Goal: Task Accomplishment & Management: Use online tool/utility

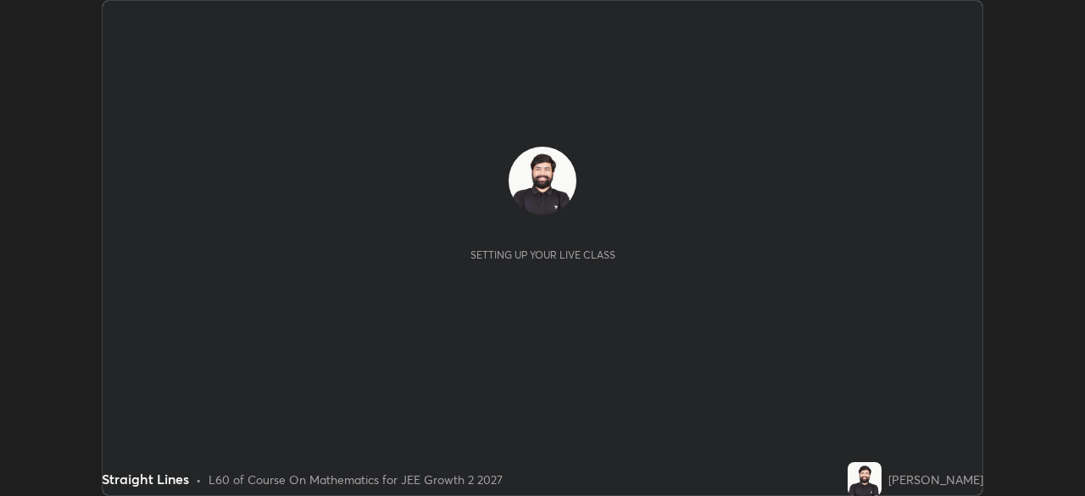
scroll to position [496, 1084]
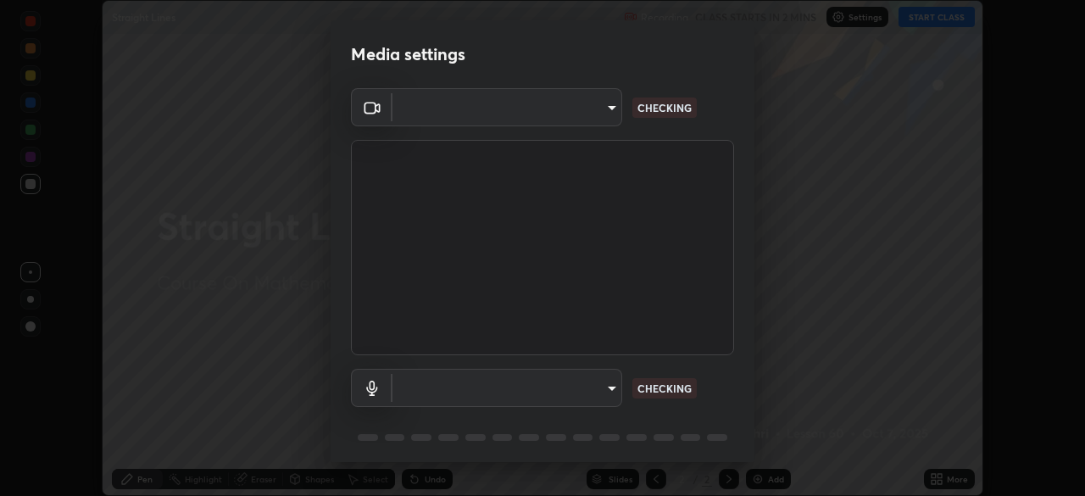
click at [529, 393] on body "Erase all Straight Lines Recording CLASS STARTS IN 2 MINS Settings START CLASS …" at bounding box center [542, 248] width 1085 height 496
type input "b0dbb3b92abe51c0a200421dabcc31d5eeb9cbda50854e8bbcee9f88c8f391b2"
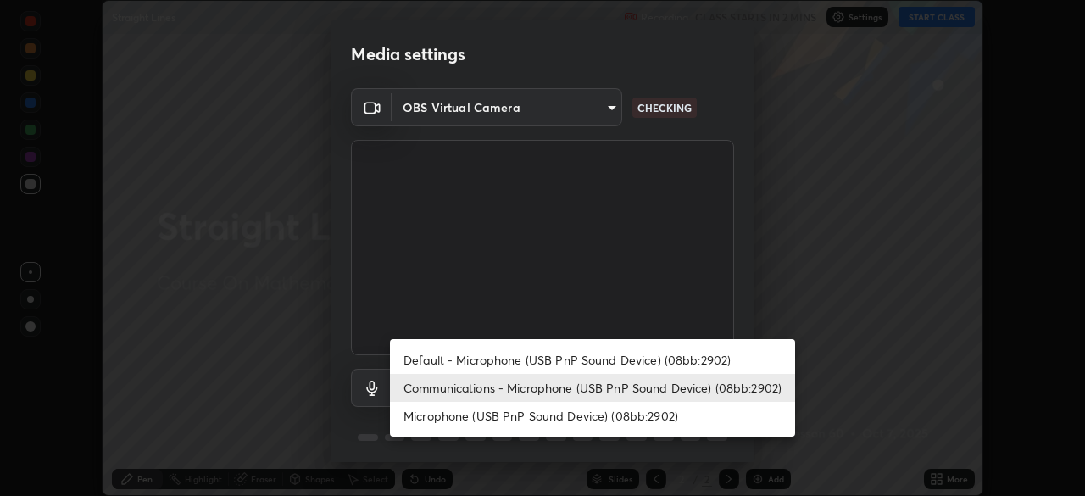
click at [518, 361] on li "Default - Microphone (USB PnP Sound Device) (08bb:2902)" at bounding box center [592, 360] width 405 height 28
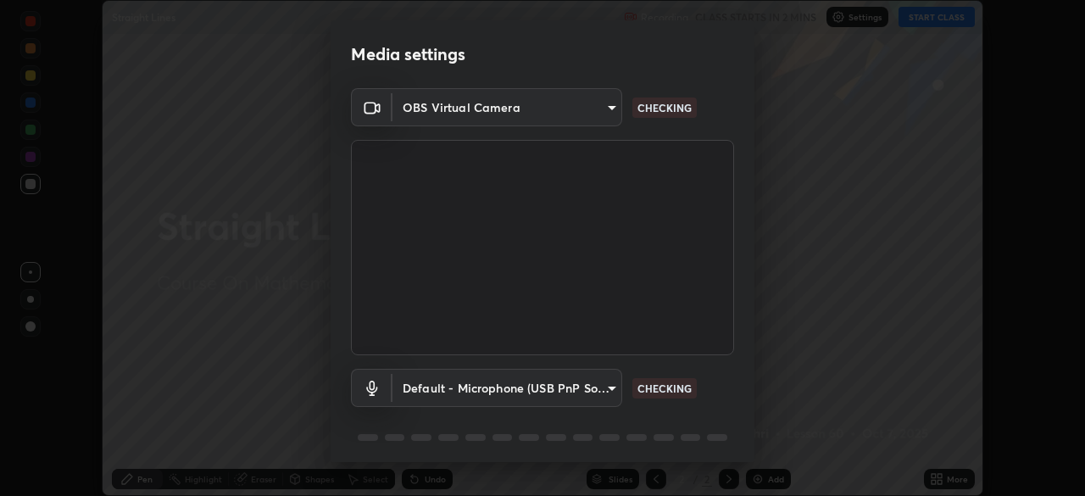
click at [526, 391] on body "Erase all Straight Lines Recording CLASS STARTS IN 2 MINS Settings START CLASS …" at bounding box center [542, 248] width 1085 height 496
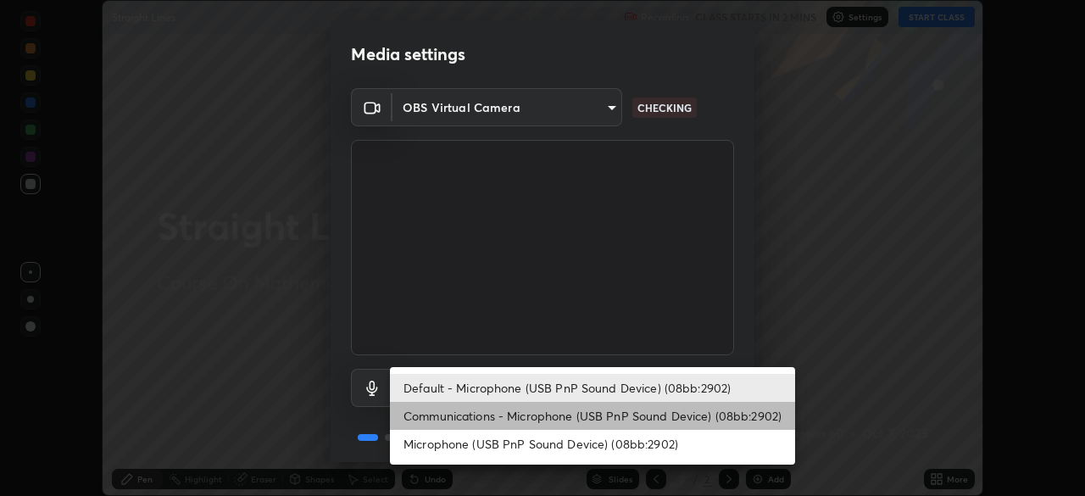
click at [531, 412] on li "Communications - Microphone (USB PnP Sound Device) (08bb:2902)" at bounding box center [592, 416] width 405 height 28
type input "communications"
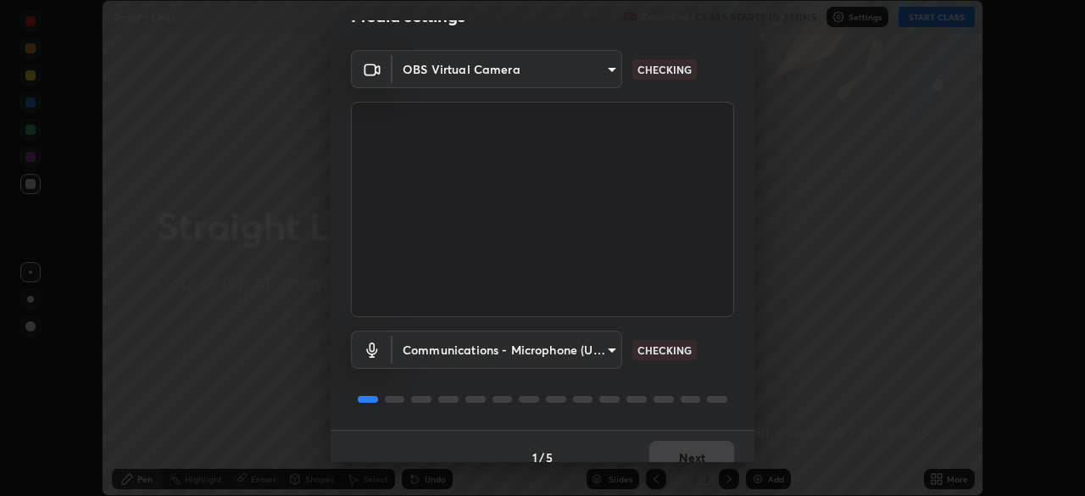
scroll to position [60, 0]
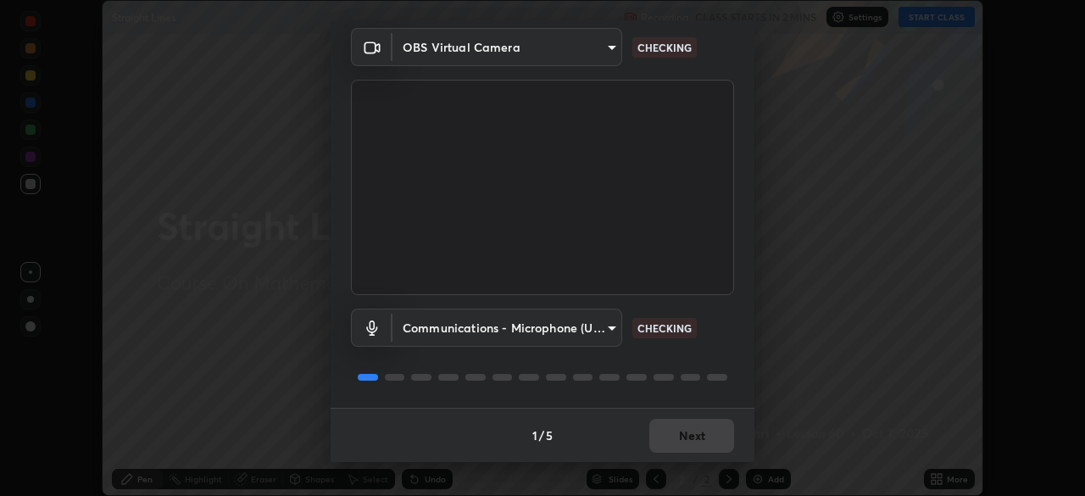
click at [673, 437] on div "1 / 5 Next" at bounding box center [543, 435] width 424 height 54
click at [686, 436] on div "1 / 5 Next" at bounding box center [543, 435] width 424 height 54
click at [693, 435] on div "1 / 5 Next" at bounding box center [543, 435] width 424 height 54
click at [687, 437] on div "1 / 5 Next" at bounding box center [543, 435] width 424 height 54
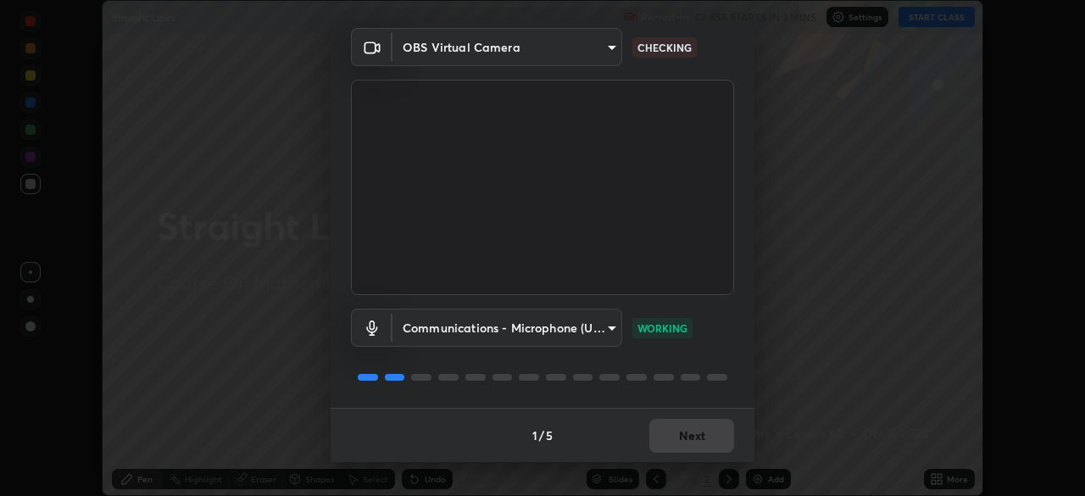
click at [694, 436] on div "1 / 5 Next" at bounding box center [543, 435] width 424 height 54
click at [697, 429] on div "1 / 5 Next" at bounding box center [543, 435] width 424 height 54
click at [692, 432] on div "1 / 5 Next" at bounding box center [543, 435] width 424 height 54
click at [684, 440] on div "1 / 5 Next" at bounding box center [543, 435] width 424 height 54
click at [676, 444] on div "1 / 5 Next" at bounding box center [543, 435] width 424 height 54
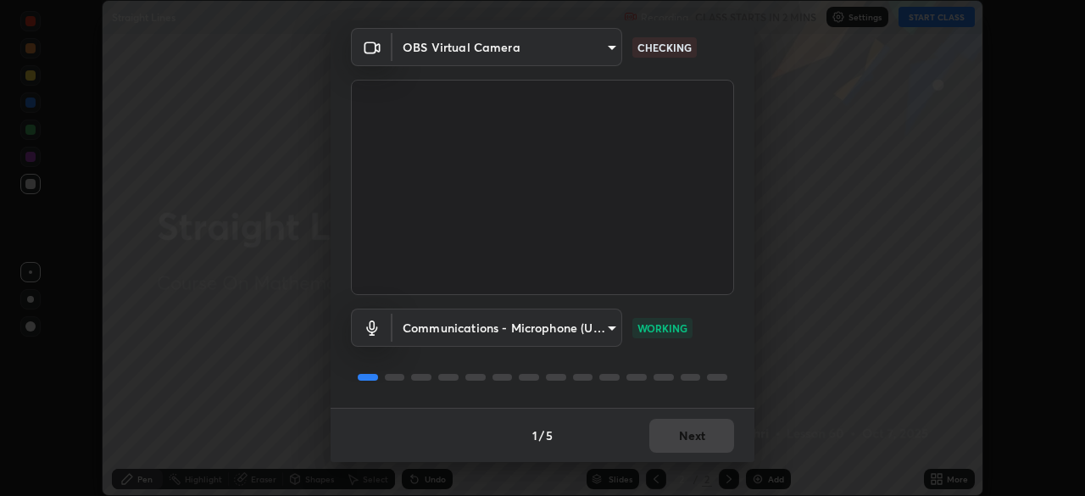
click at [685, 442] on div "1 / 5 Next" at bounding box center [543, 435] width 424 height 54
click at [680, 442] on button "Next" at bounding box center [691, 436] width 85 height 34
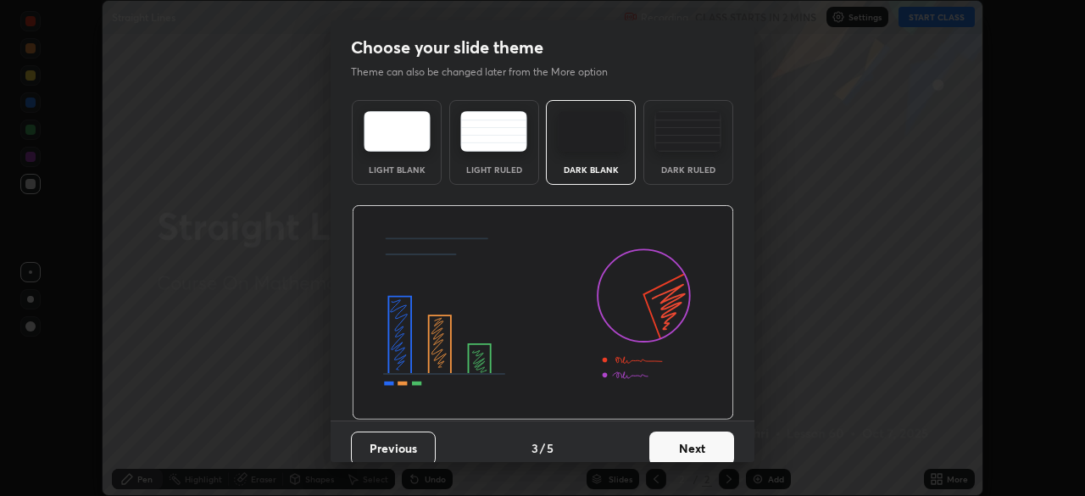
click at [699, 442] on button "Next" at bounding box center [691, 448] width 85 height 34
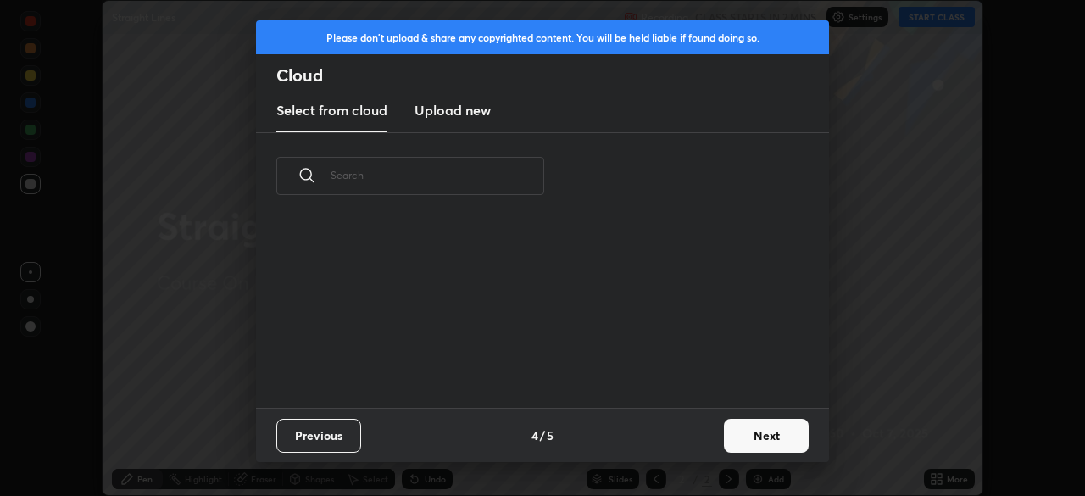
click at [731, 448] on button "Next" at bounding box center [766, 436] width 85 height 34
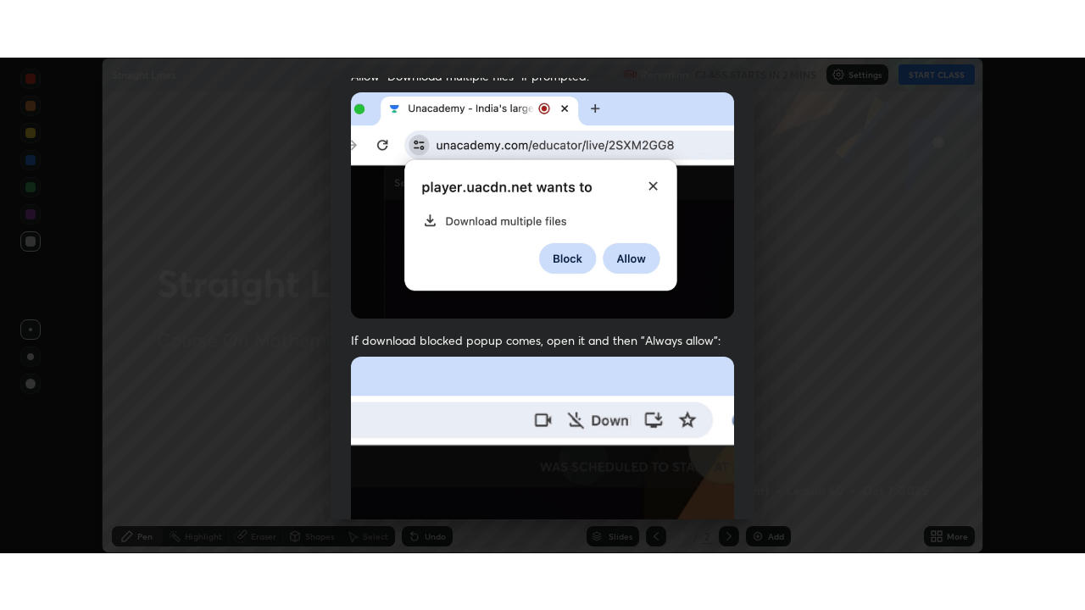
scroll to position [406, 0]
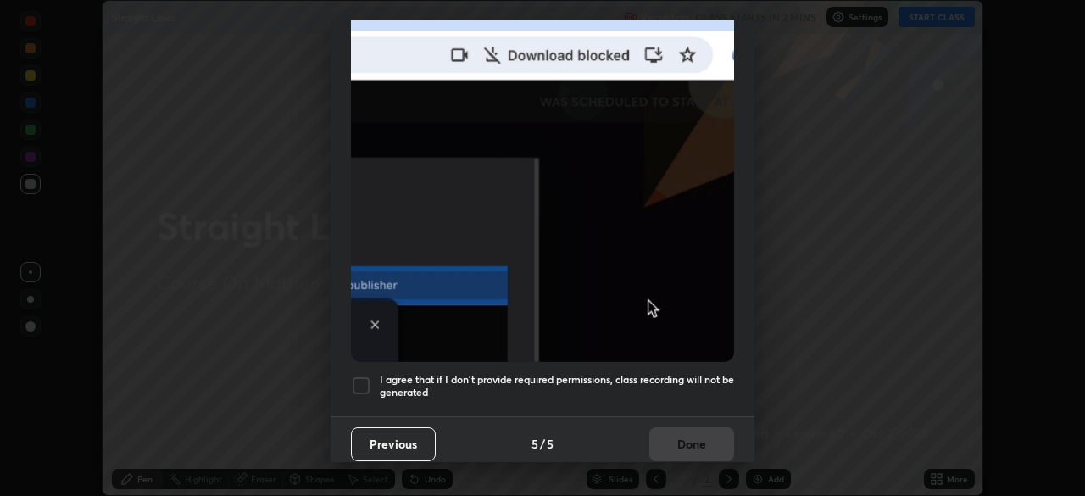
click at [362, 377] on div at bounding box center [361, 386] width 20 height 20
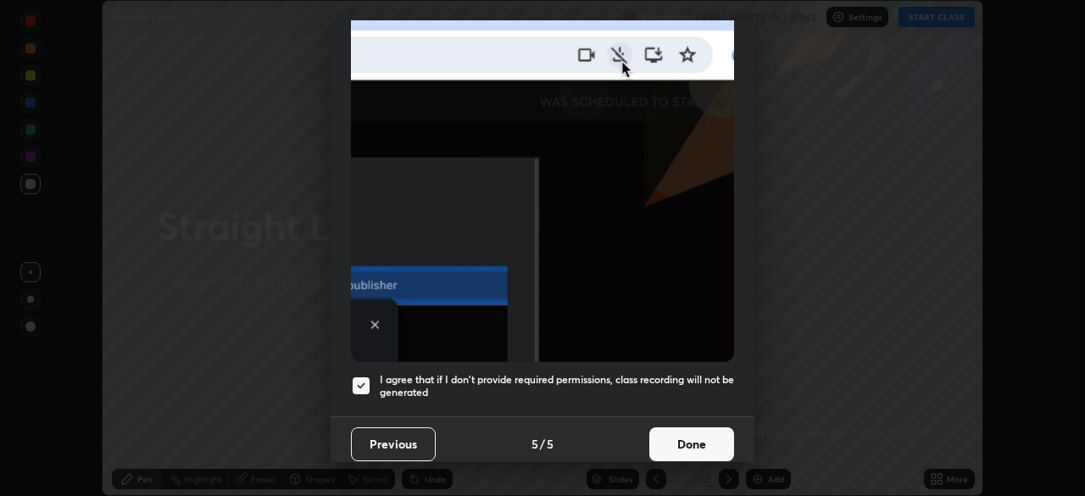
click at [696, 432] on button "Done" at bounding box center [691, 444] width 85 height 34
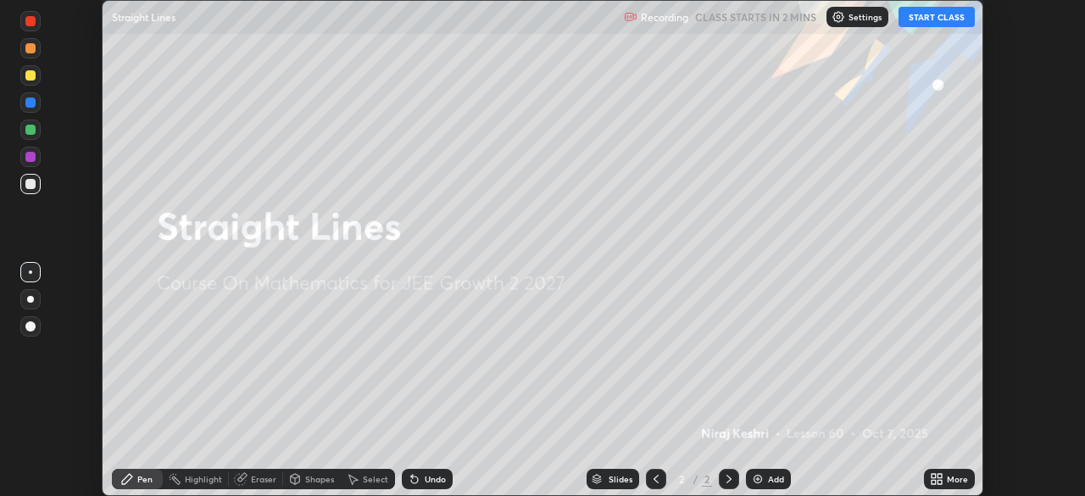
click at [949, 12] on button "START CLASS" at bounding box center [937, 17] width 76 height 20
click at [940, 474] on icon at bounding box center [939, 476] width 4 height 4
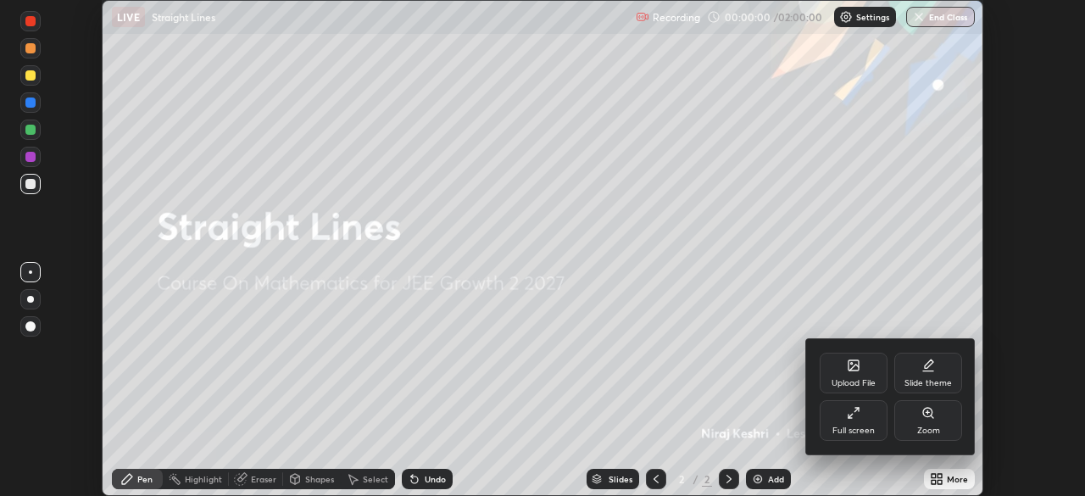
click at [850, 413] on icon at bounding box center [854, 413] width 14 height 14
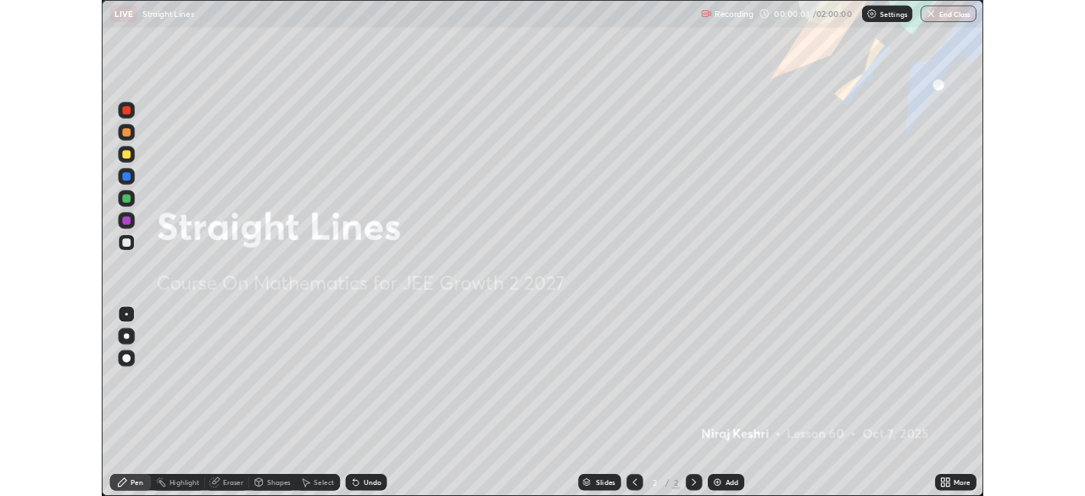
scroll to position [610, 1085]
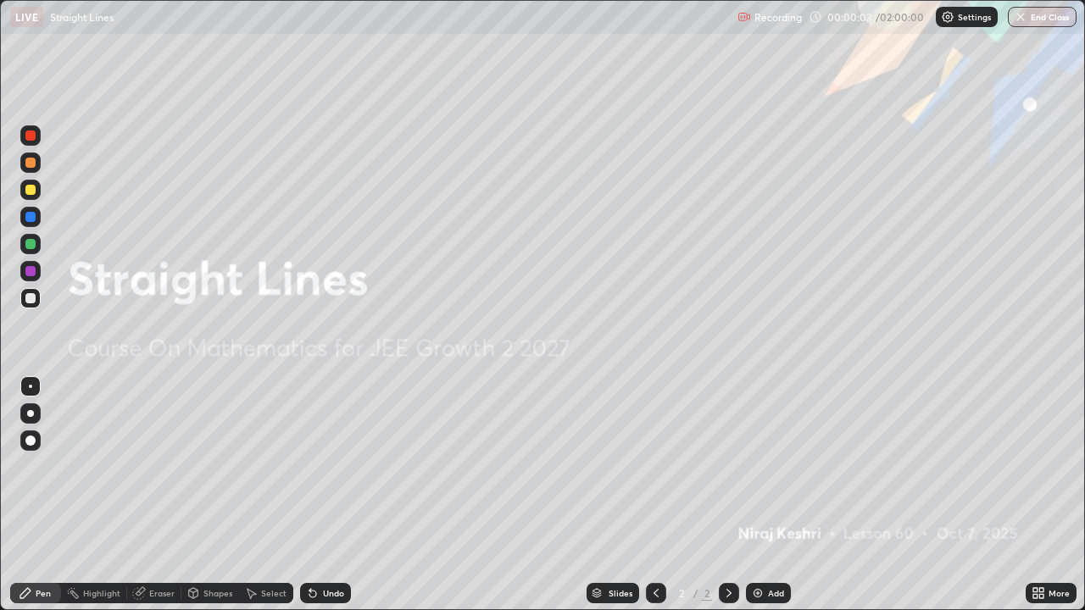
click at [1037, 495] on icon at bounding box center [1035, 590] width 4 height 4
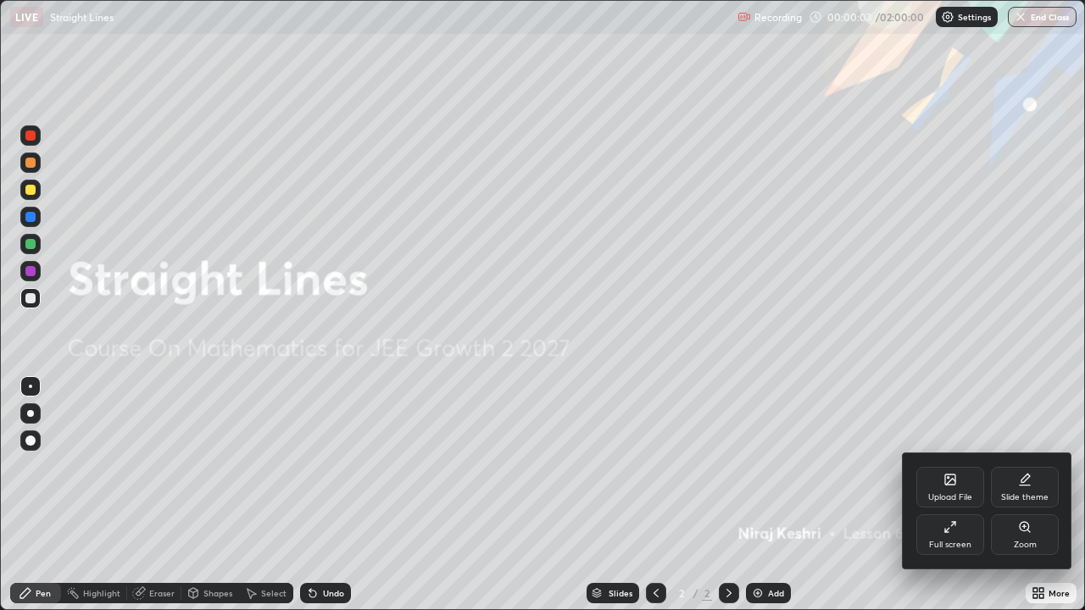
click at [960, 495] on div "Full screen" at bounding box center [950, 535] width 68 height 41
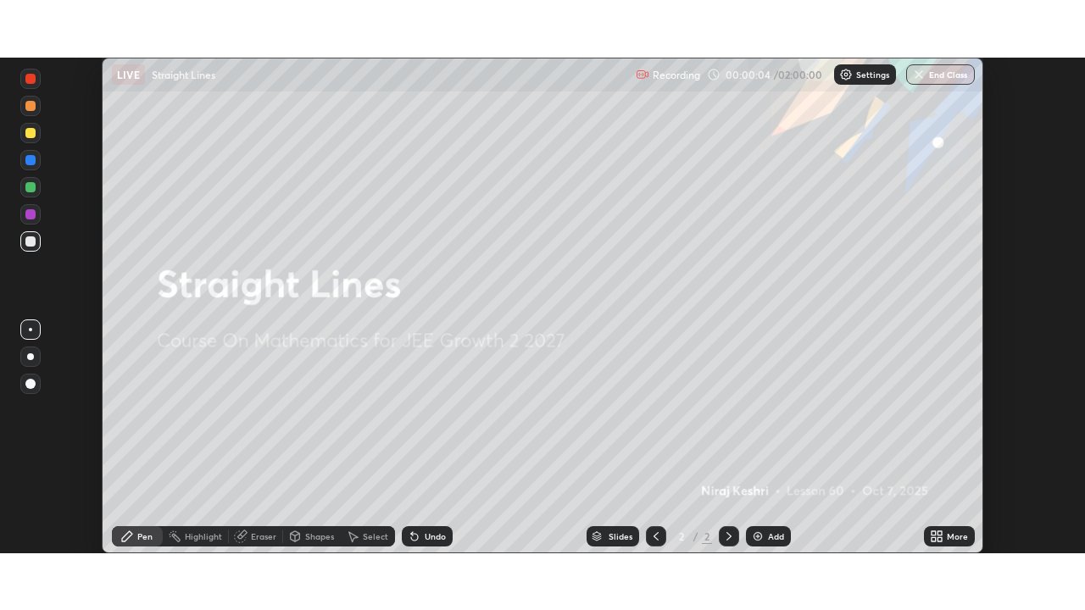
scroll to position [84269, 83680]
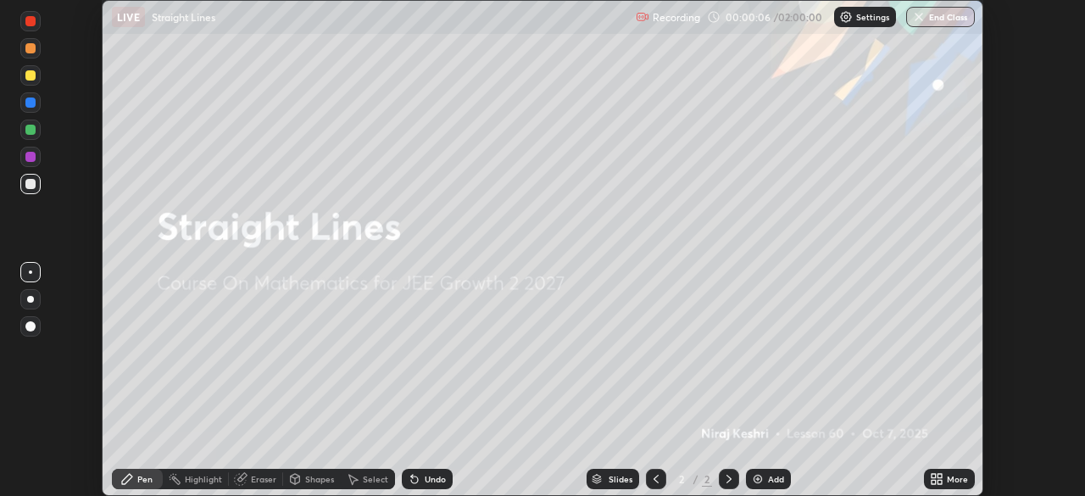
click at [951, 483] on div "More" at bounding box center [957, 479] width 21 height 8
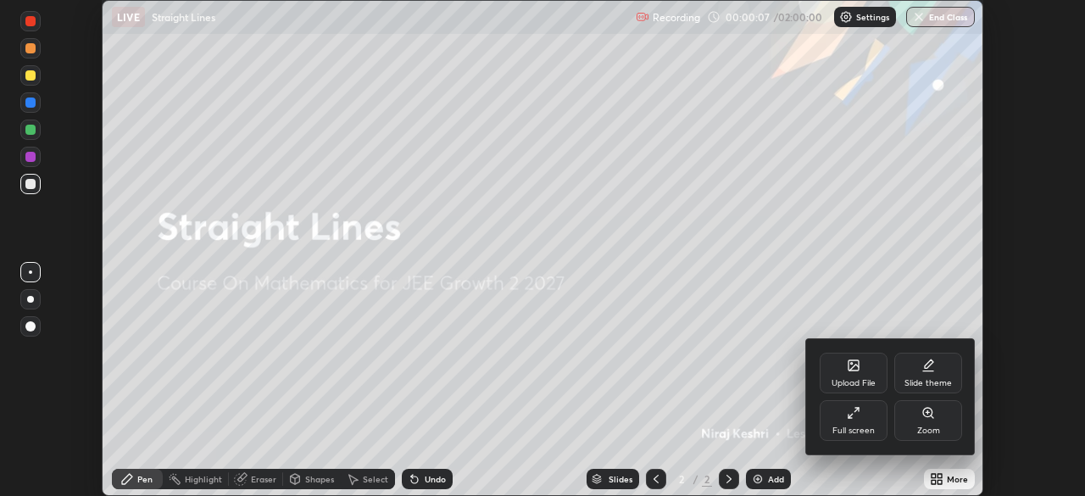
click at [851, 426] on div "Full screen" at bounding box center [853, 430] width 42 height 8
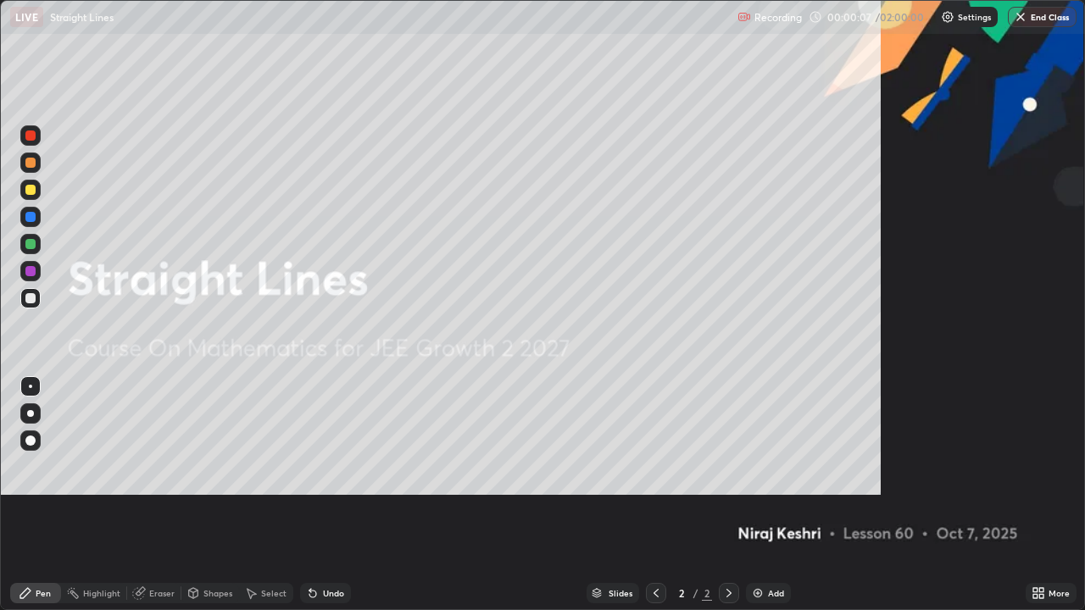
scroll to position [610, 1085]
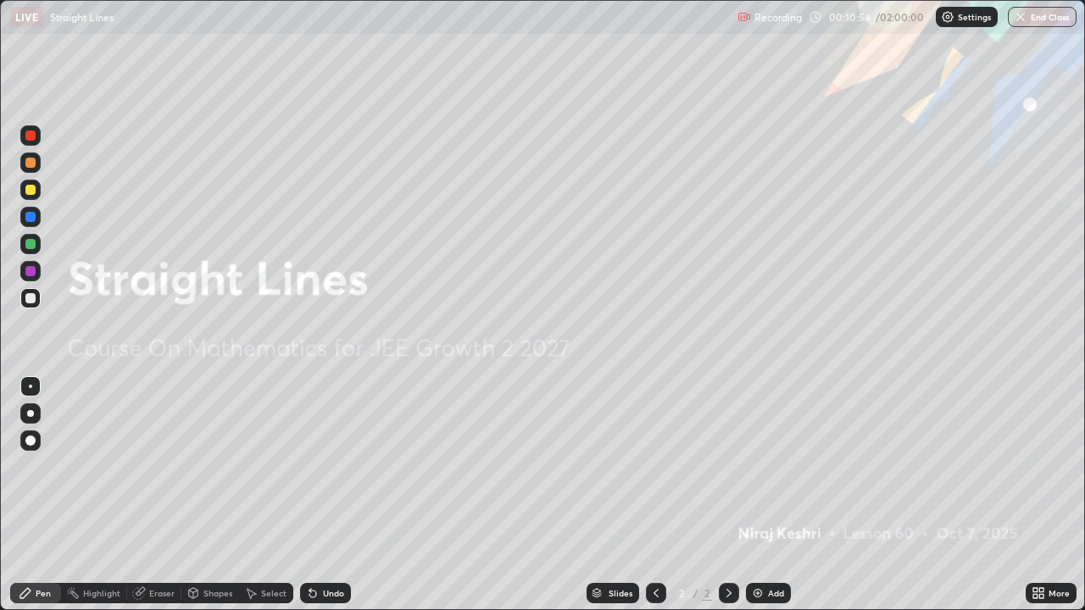
click at [333, 495] on div "Undo" at bounding box center [325, 593] width 51 height 20
click at [325, 495] on div "Undo" at bounding box center [325, 593] width 51 height 20
click at [327, 495] on div "Undo" at bounding box center [333, 593] width 21 height 8
click at [331, 495] on div "Undo" at bounding box center [333, 593] width 21 height 8
click at [315, 495] on icon at bounding box center [313, 594] width 14 height 14
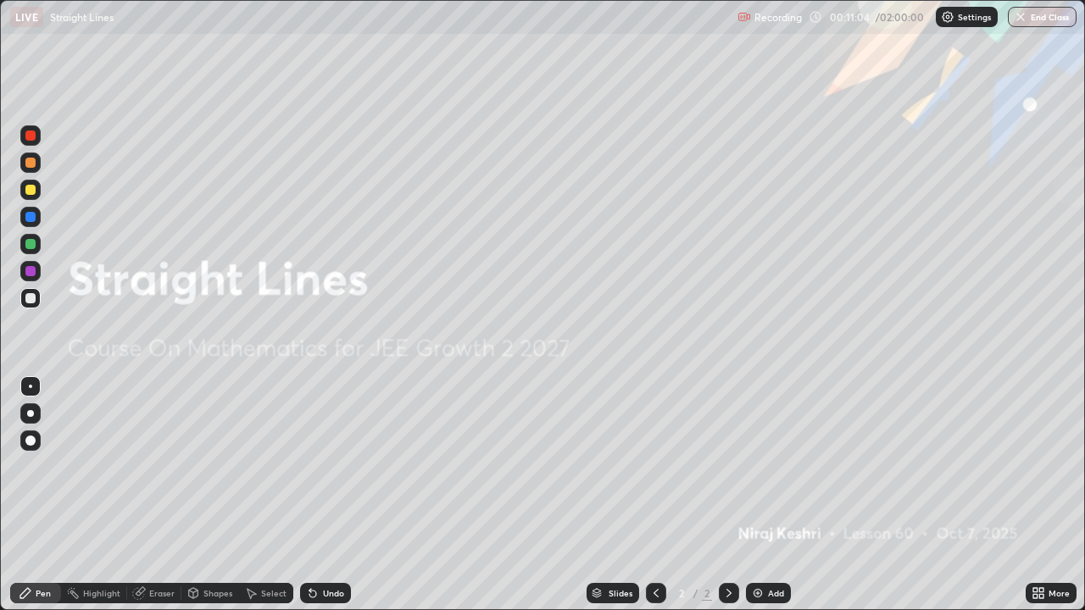
click at [317, 495] on div "Undo" at bounding box center [325, 593] width 51 height 20
click at [314, 495] on icon at bounding box center [313, 594] width 14 height 14
click at [310, 495] on icon at bounding box center [312, 594] width 7 height 7
click at [323, 495] on div "Undo" at bounding box center [333, 593] width 21 height 8
click at [325, 495] on div "Undo" at bounding box center [333, 593] width 21 height 8
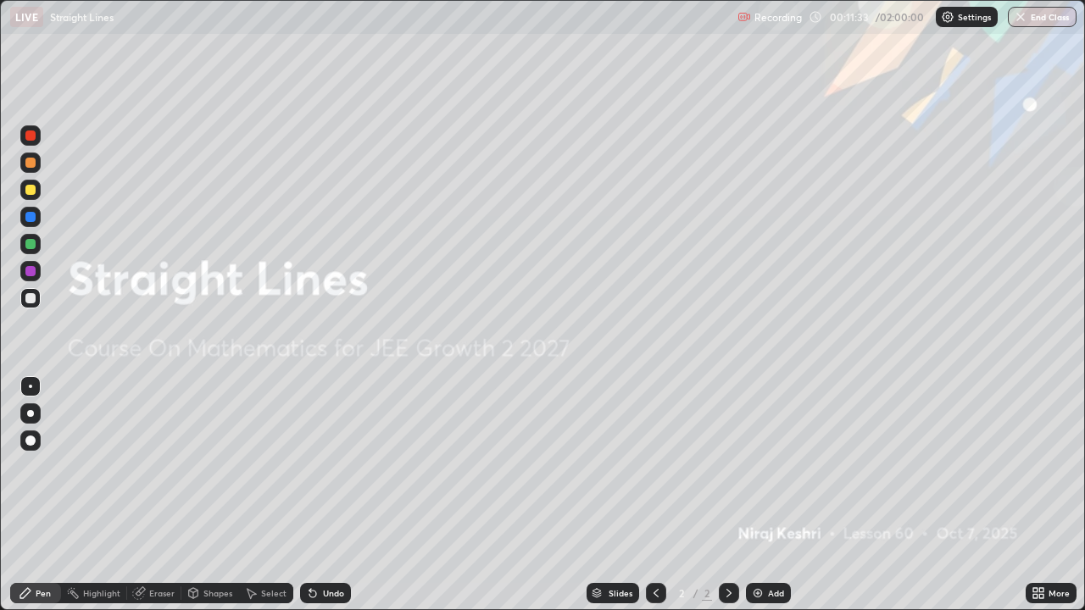
click at [323, 495] on div "Undo" at bounding box center [333, 593] width 21 height 8
click at [324, 495] on div "Undo" at bounding box center [333, 593] width 21 height 8
click at [753, 495] on img at bounding box center [758, 594] width 14 height 14
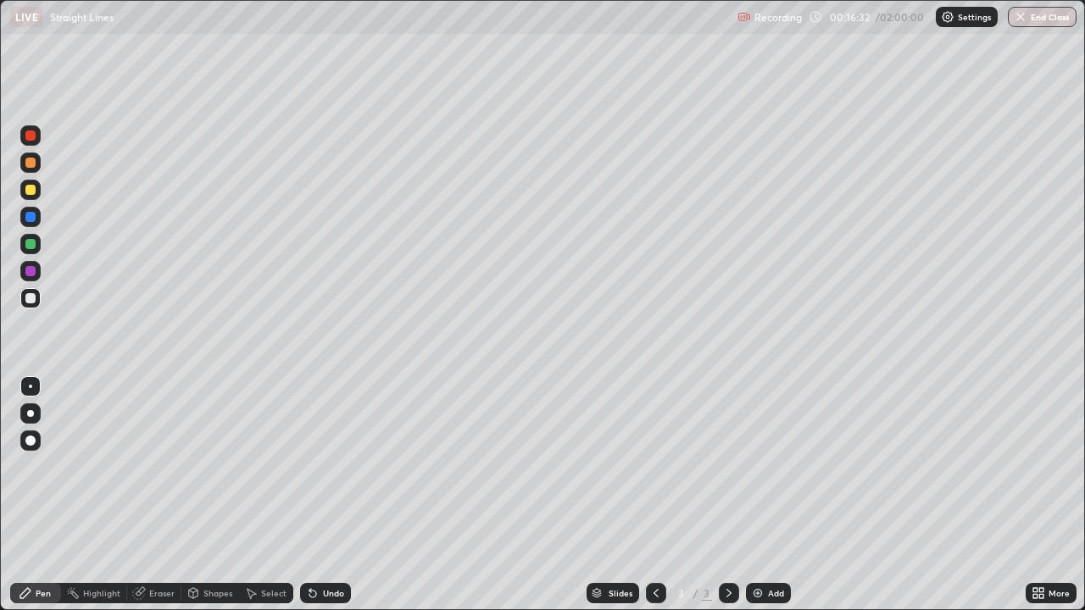
click at [28, 192] on div at bounding box center [30, 190] width 10 height 10
click at [31, 298] on div at bounding box center [30, 298] width 10 height 10
click at [36, 194] on div at bounding box center [30, 190] width 20 height 20
click at [35, 273] on div at bounding box center [30, 271] width 10 height 10
click at [28, 298] on div at bounding box center [30, 298] width 10 height 10
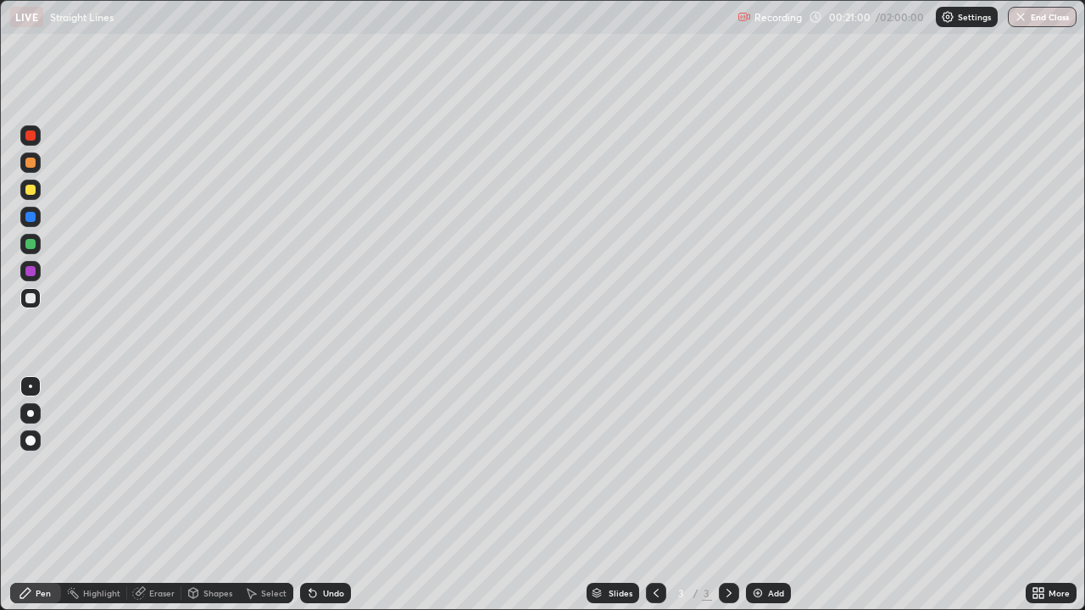
click at [764, 495] on div "Add" at bounding box center [768, 593] width 45 height 20
click at [33, 193] on div at bounding box center [30, 190] width 10 height 10
click at [659, 495] on div at bounding box center [656, 593] width 20 height 20
click at [722, 495] on div at bounding box center [729, 593] width 20 height 34
click at [32, 159] on div at bounding box center [30, 163] width 10 height 10
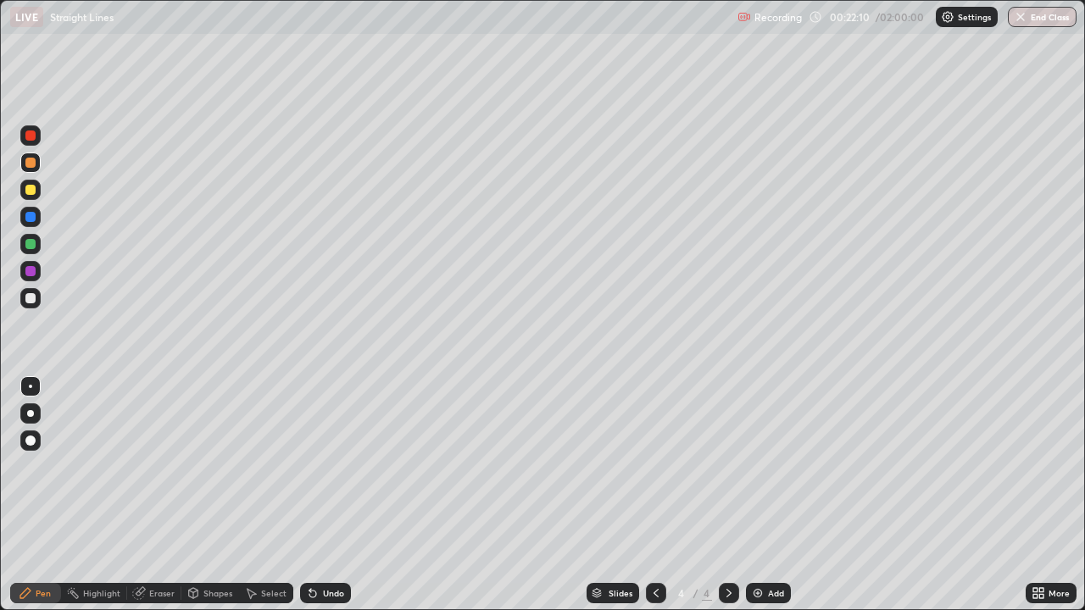
click at [39, 303] on div at bounding box center [30, 298] width 20 height 20
click at [38, 272] on div at bounding box center [30, 271] width 20 height 20
click at [32, 246] on div at bounding box center [30, 244] width 10 height 10
click at [328, 495] on div "Undo" at bounding box center [333, 593] width 21 height 8
click at [330, 495] on div "Undo" at bounding box center [333, 593] width 21 height 8
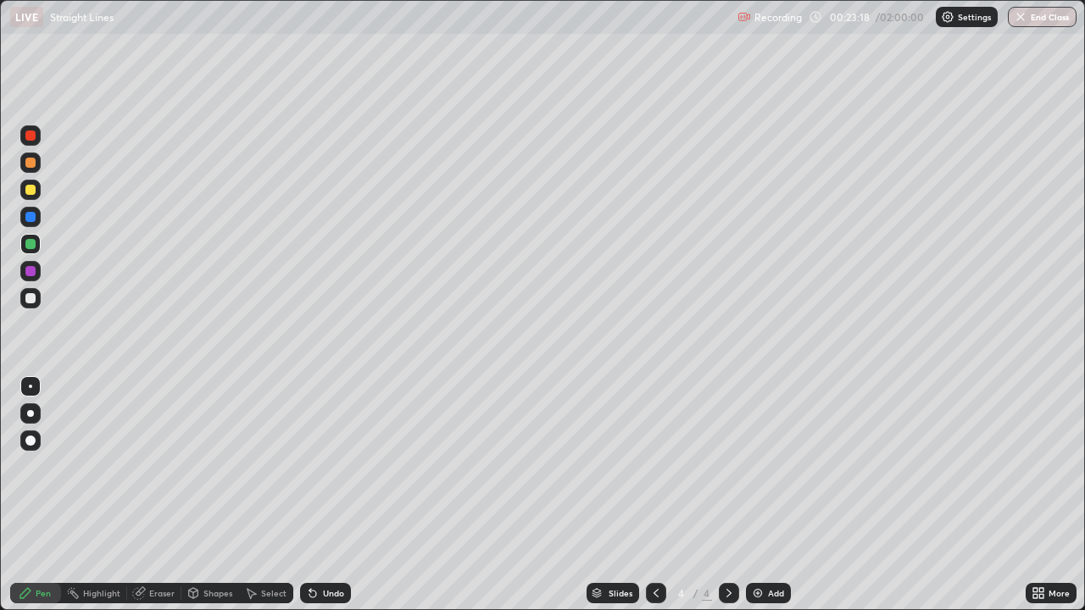
click at [337, 495] on div "Undo" at bounding box center [333, 593] width 21 height 8
click at [31, 191] on div at bounding box center [30, 190] width 10 height 10
click at [728, 495] on div at bounding box center [729, 593] width 20 height 20
click at [37, 300] on div at bounding box center [30, 298] width 20 height 20
click at [772, 495] on div "Add" at bounding box center [768, 593] width 45 height 20
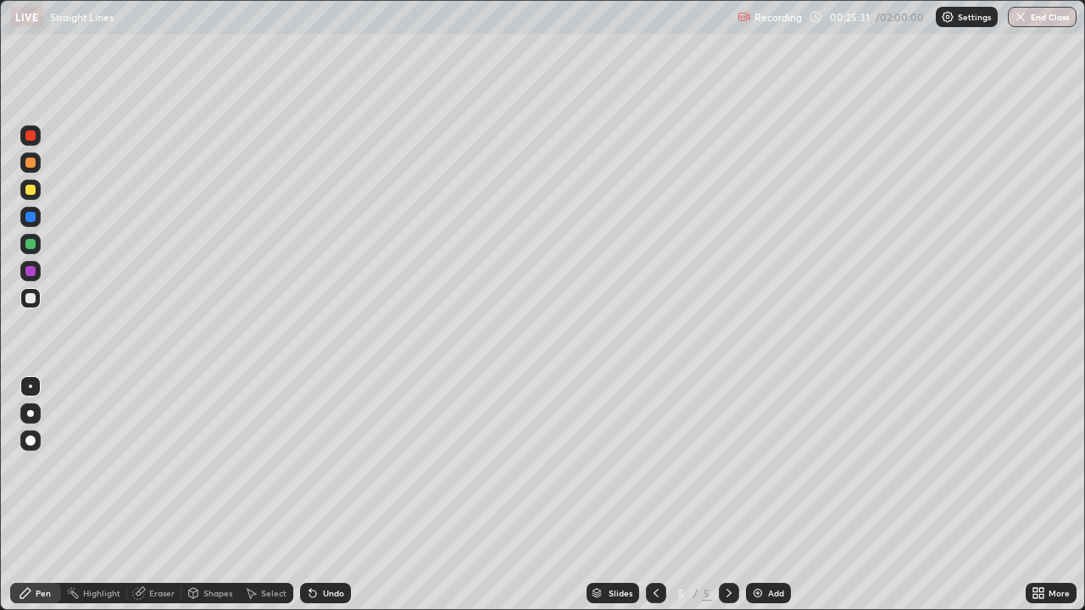
click at [654, 495] on icon at bounding box center [656, 594] width 14 height 14
click at [726, 495] on icon at bounding box center [729, 594] width 14 height 14
click at [35, 193] on div at bounding box center [30, 190] width 10 height 10
click at [34, 245] on div at bounding box center [30, 244] width 10 height 10
click at [31, 275] on div at bounding box center [30, 271] width 10 height 10
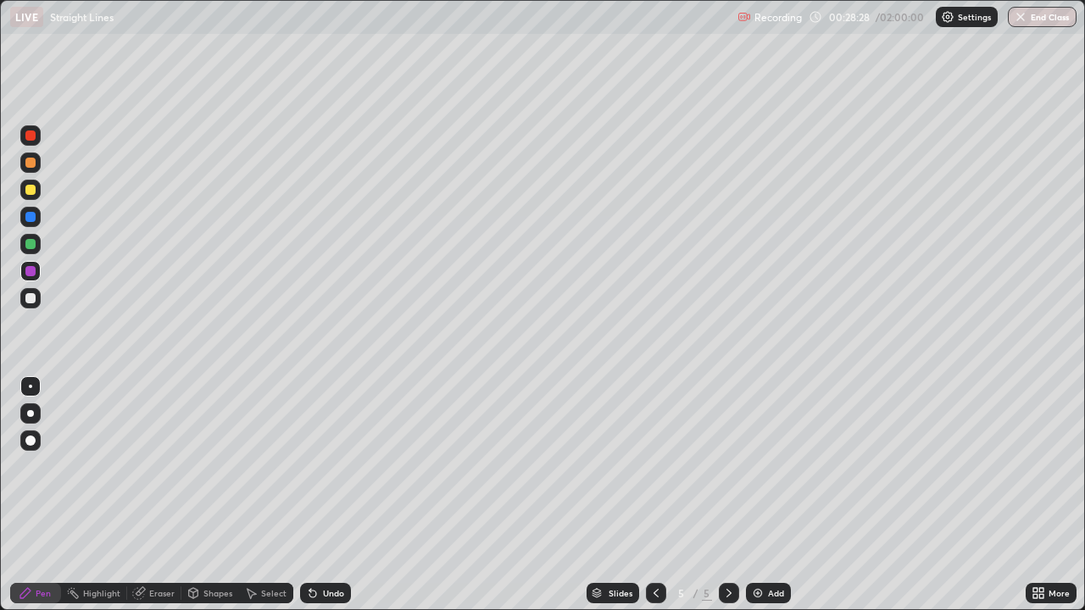
click at [764, 495] on div "Add" at bounding box center [768, 593] width 45 height 20
click at [652, 495] on icon at bounding box center [656, 594] width 14 height 14
click at [655, 495] on icon at bounding box center [656, 593] width 5 height 8
click at [727, 495] on icon at bounding box center [729, 594] width 14 height 14
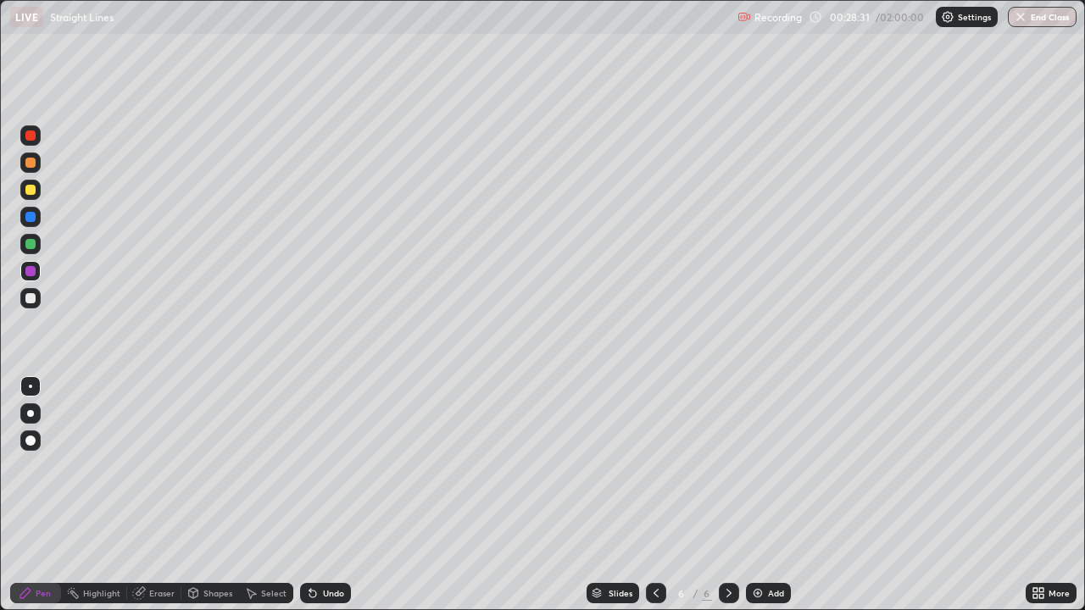
click at [737, 495] on div at bounding box center [729, 593] width 20 height 34
click at [32, 192] on div at bounding box center [30, 190] width 10 height 10
click at [321, 495] on div "Undo" at bounding box center [325, 593] width 51 height 20
click at [325, 495] on div "Undo" at bounding box center [325, 593] width 51 height 20
click at [326, 495] on div "Undo" at bounding box center [333, 593] width 21 height 8
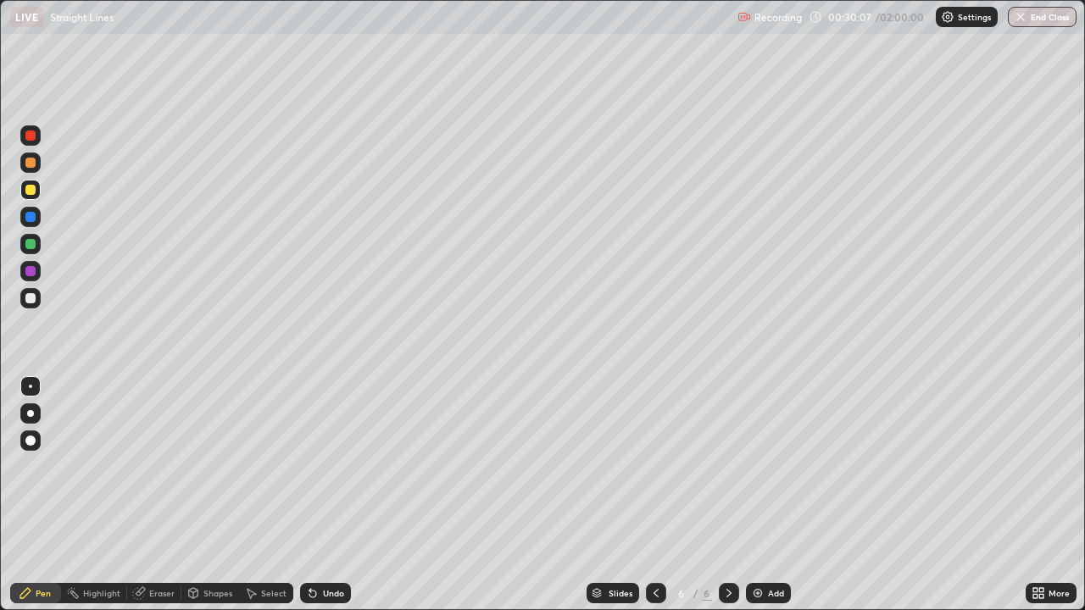
click at [323, 495] on div "Undo" at bounding box center [333, 593] width 21 height 8
click at [326, 495] on div "Undo" at bounding box center [325, 593] width 51 height 20
click at [328, 495] on div "Undo" at bounding box center [325, 593] width 51 height 20
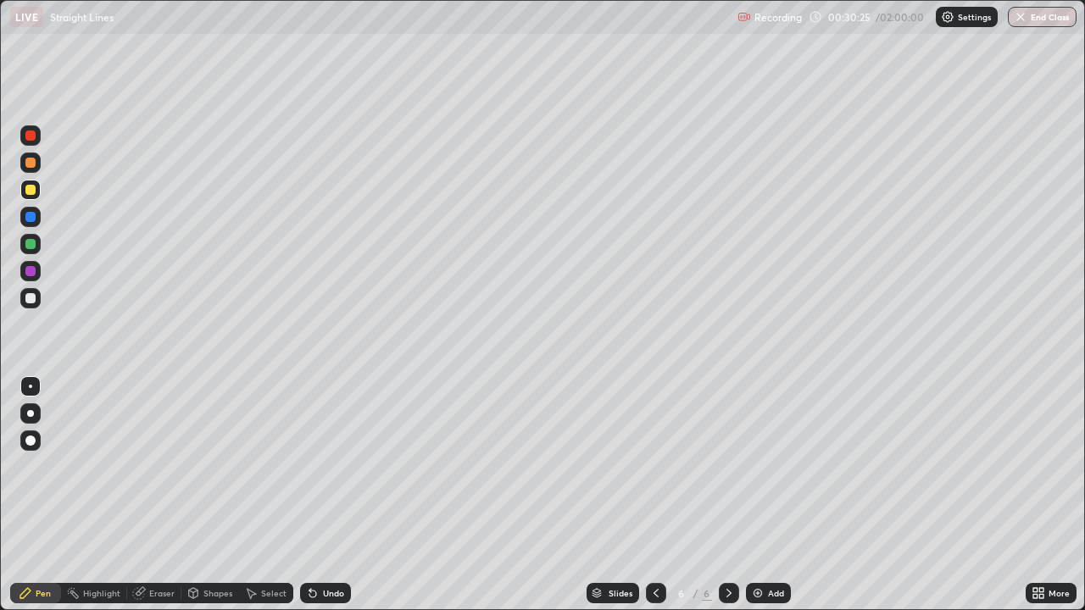
click at [324, 495] on div "Undo" at bounding box center [333, 593] width 21 height 8
click at [325, 495] on div "Undo" at bounding box center [333, 593] width 21 height 8
click at [323, 495] on div "Undo" at bounding box center [333, 593] width 21 height 8
click at [31, 246] on div at bounding box center [30, 244] width 10 height 10
click at [31, 299] on div at bounding box center [30, 298] width 10 height 10
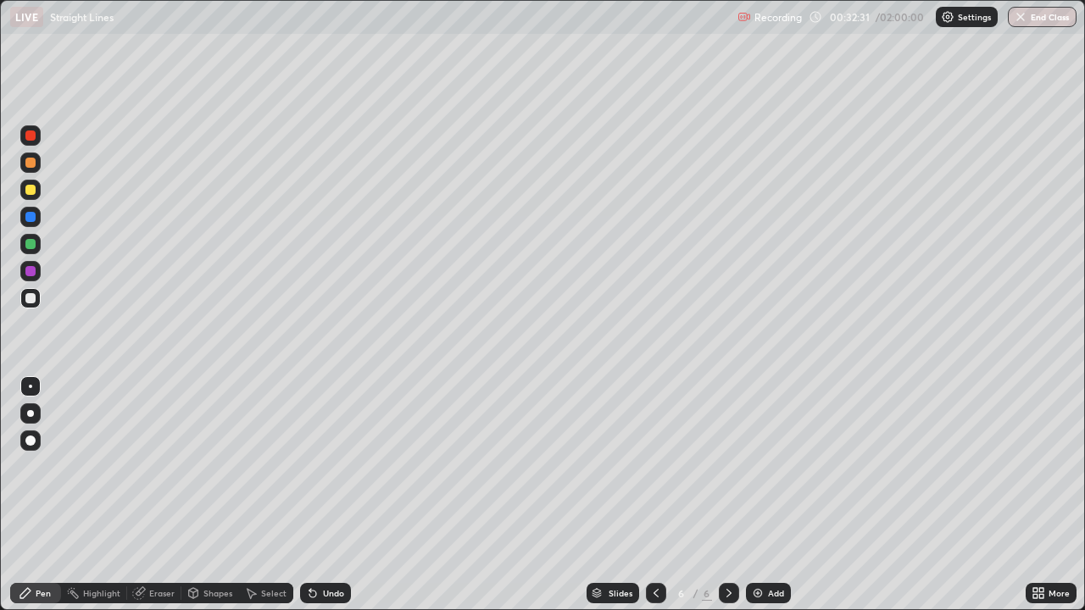
click at [759, 495] on img at bounding box center [758, 594] width 14 height 14
click at [654, 495] on icon at bounding box center [656, 593] width 5 height 8
click at [727, 495] on icon at bounding box center [729, 594] width 14 height 14
click at [159, 495] on div "Eraser" at bounding box center [161, 593] width 25 height 8
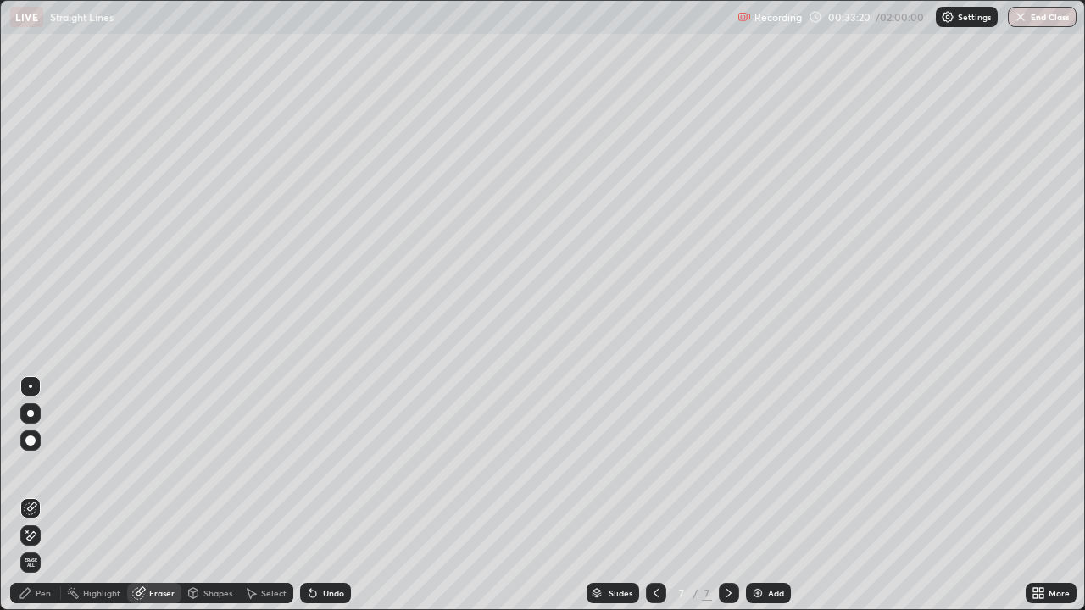
click at [42, 495] on div "Pen" at bounding box center [43, 593] width 15 height 8
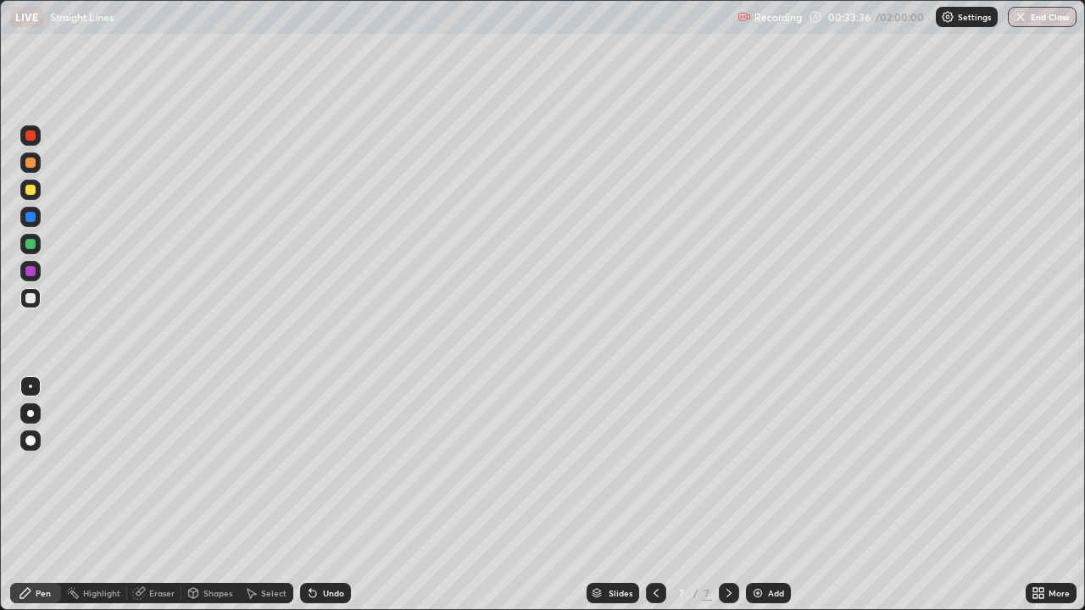
click at [29, 190] on div at bounding box center [30, 190] width 10 height 10
click at [33, 245] on div at bounding box center [30, 244] width 10 height 10
click at [21, 305] on div at bounding box center [30, 298] width 20 height 20
click at [31, 275] on div at bounding box center [30, 271] width 10 height 10
click at [323, 495] on div "Undo" at bounding box center [333, 593] width 21 height 8
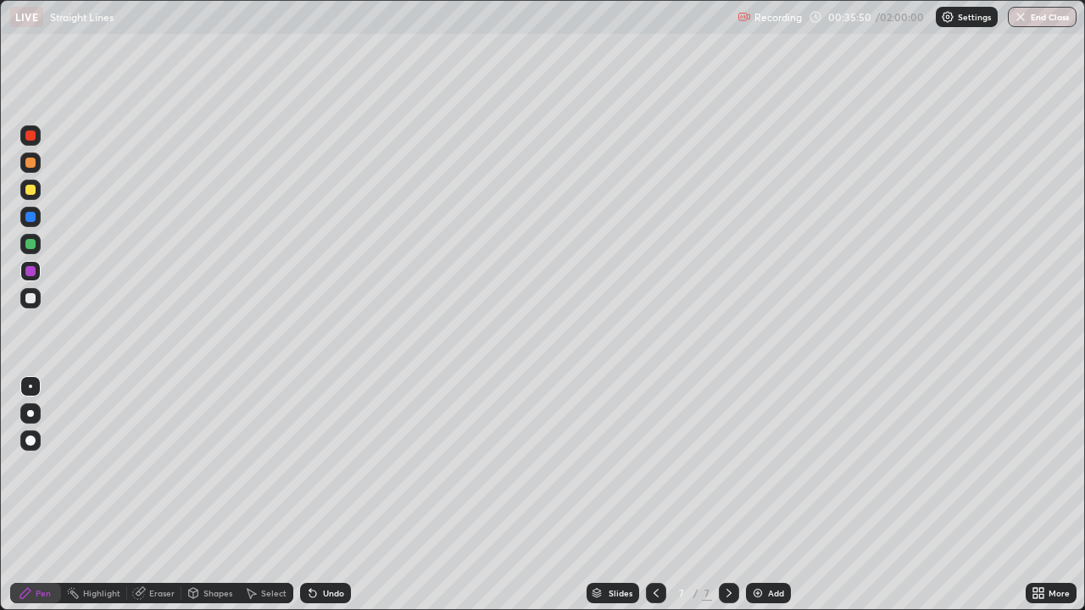
click at [30, 242] on div at bounding box center [30, 244] width 10 height 10
click at [332, 495] on div "Undo" at bounding box center [333, 593] width 21 height 8
click at [333, 495] on div "Undo" at bounding box center [333, 593] width 21 height 8
click at [332, 495] on div "Undo" at bounding box center [333, 593] width 21 height 8
click at [768, 495] on div "Add" at bounding box center [776, 593] width 16 height 8
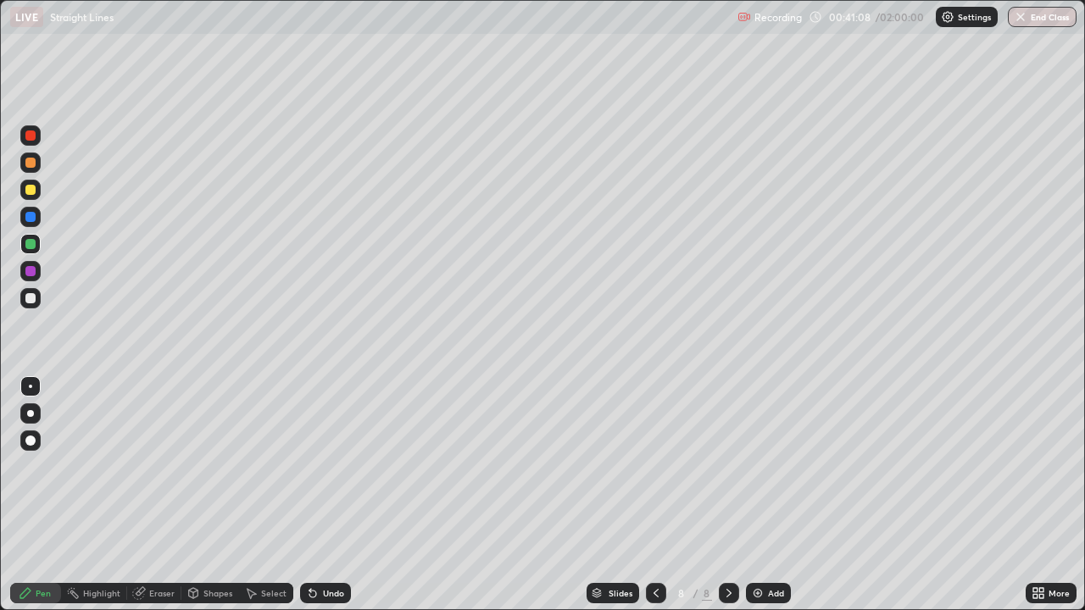
click at [31, 302] on div at bounding box center [30, 298] width 10 height 10
click at [655, 495] on icon at bounding box center [656, 593] width 5 height 8
click at [727, 495] on icon at bounding box center [729, 594] width 14 height 14
click at [31, 191] on div at bounding box center [30, 190] width 10 height 10
click at [36, 301] on div at bounding box center [30, 298] width 20 height 20
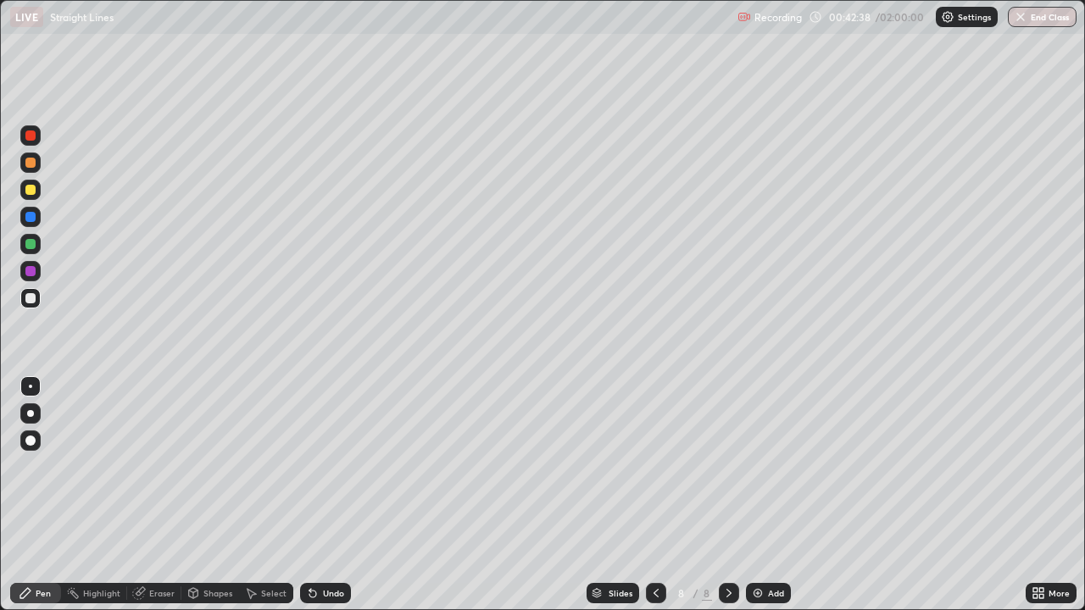
click at [309, 495] on icon at bounding box center [310, 590] width 2 height 2
click at [28, 189] on div at bounding box center [30, 190] width 10 height 10
click at [34, 244] on div at bounding box center [30, 244] width 10 height 10
click at [31, 300] on div at bounding box center [30, 298] width 10 height 10
click at [31, 240] on div at bounding box center [30, 244] width 10 height 10
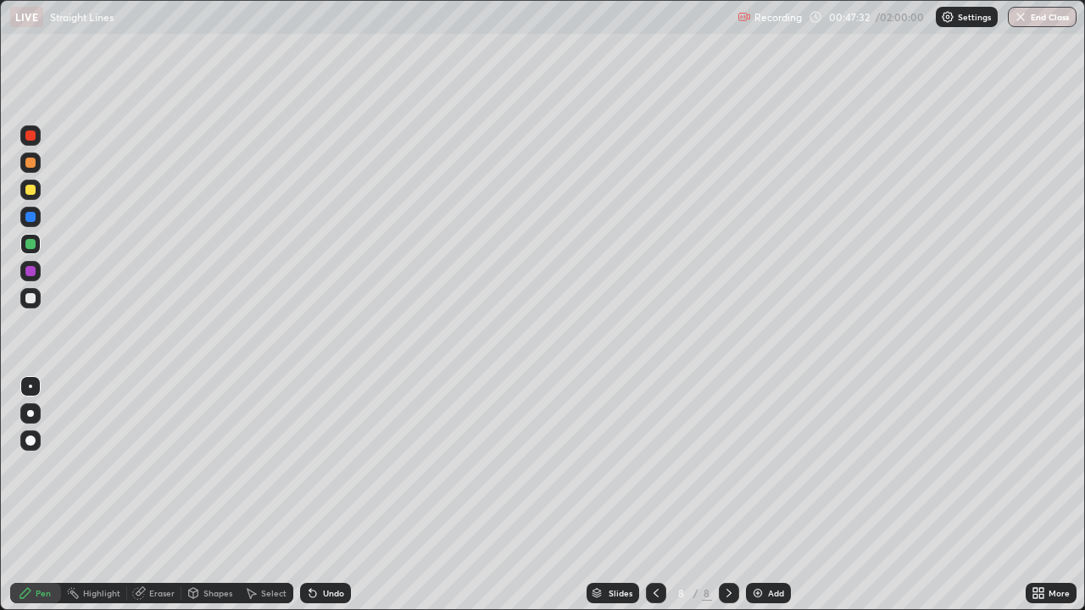
click at [32, 274] on div at bounding box center [30, 271] width 10 height 10
click at [326, 495] on div "Undo" at bounding box center [333, 593] width 21 height 8
click at [326, 495] on div "Undo" at bounding box center [325, 593] width 51 height 20
click at [333, 495] on div "Undo" at bounding box center [325, 593] width 51 height 20
click at [150, 495] on div "Eraser" at bounding box center [161, 593] width 25 height 8
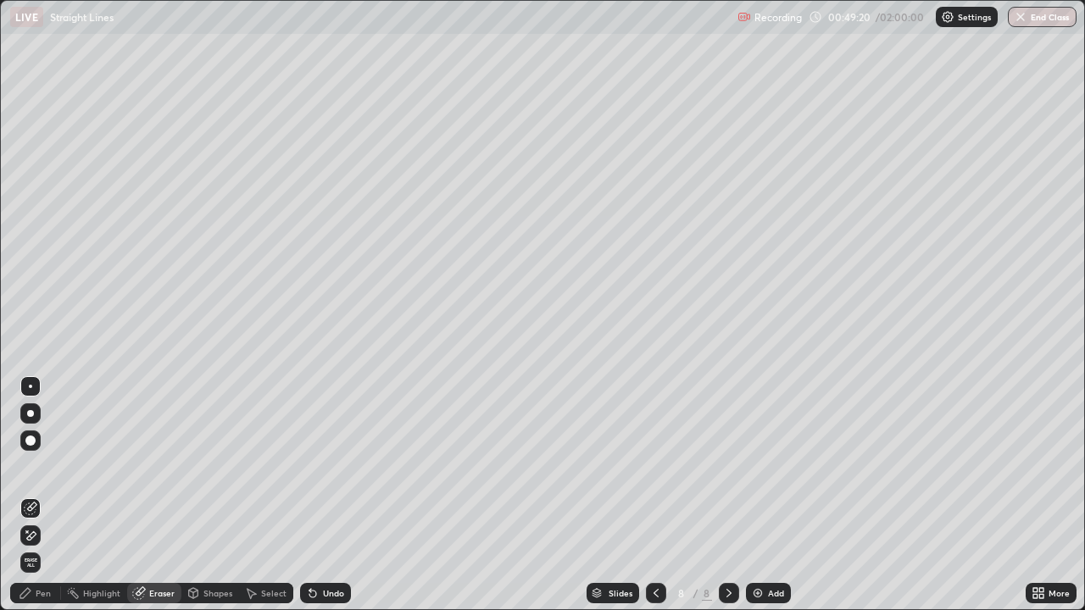
click at [47, 495] on div "Pen" at bounding box center [35, 593] width 51 height 20
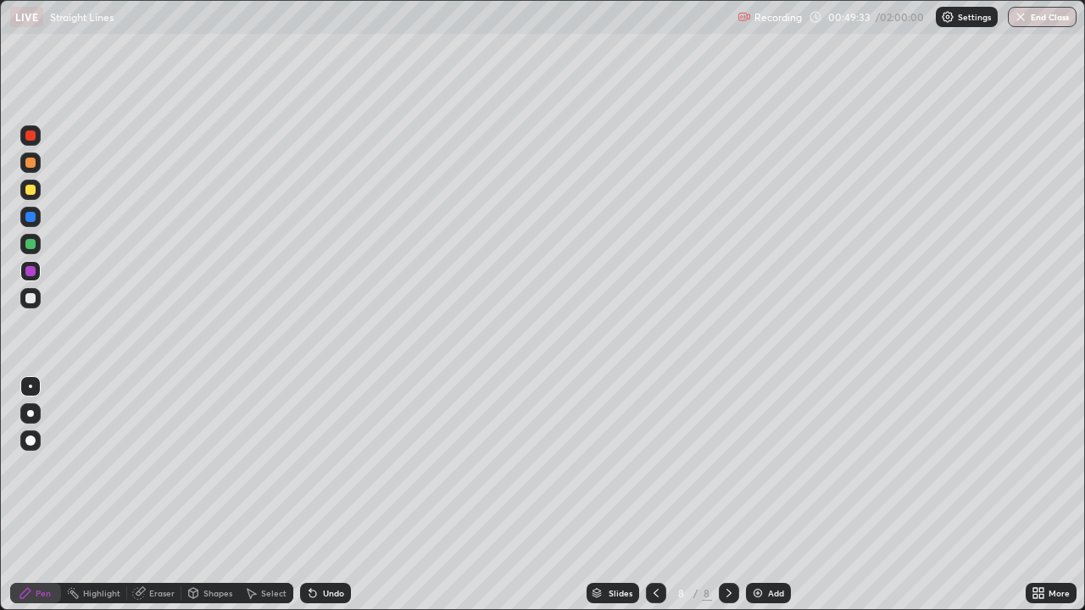
click at [156, 495] on div "Eraser" at bounding box center [161, 593] width 25 height 8
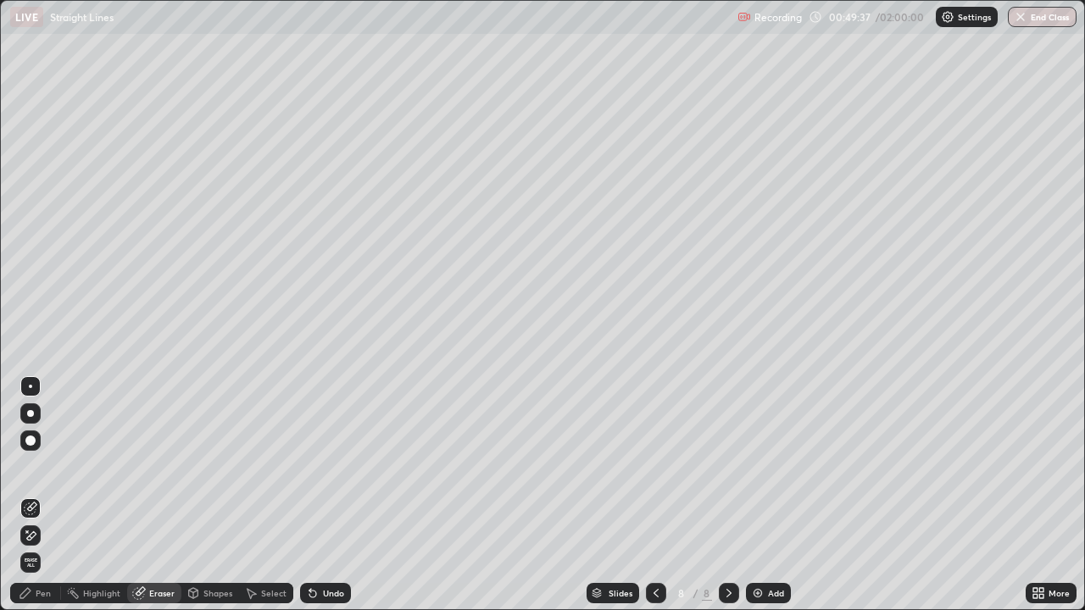
click at [36, 495] on div "Pen" at bounding box center [43, 593] width 15 height 8
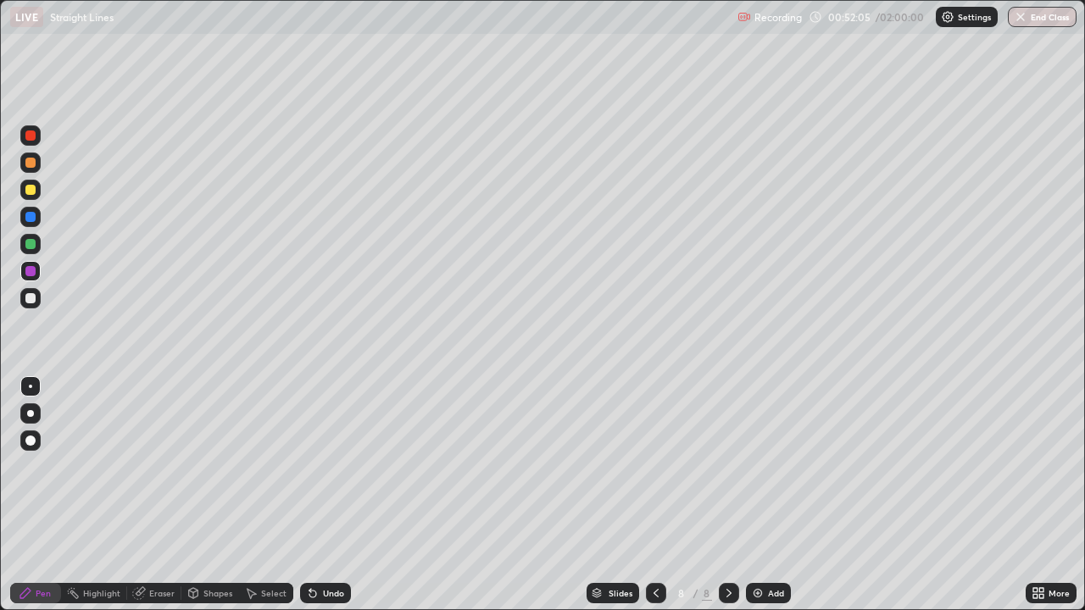
click at [170, 495] on div "Eraser" at bounding box center [161, 593] width 25 height 8
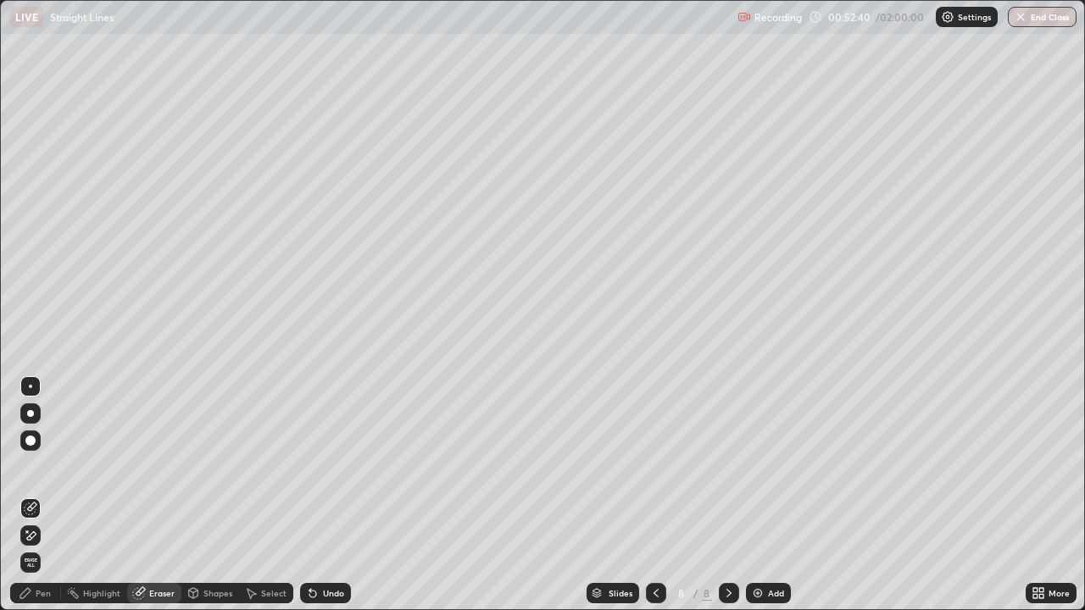
click at [769, 495] on div "Add" at bounding box center [776, 593] width 16 height 8
click at [37, 495] on div "Pen" at bounding box center [43, 593] width 15 height 8
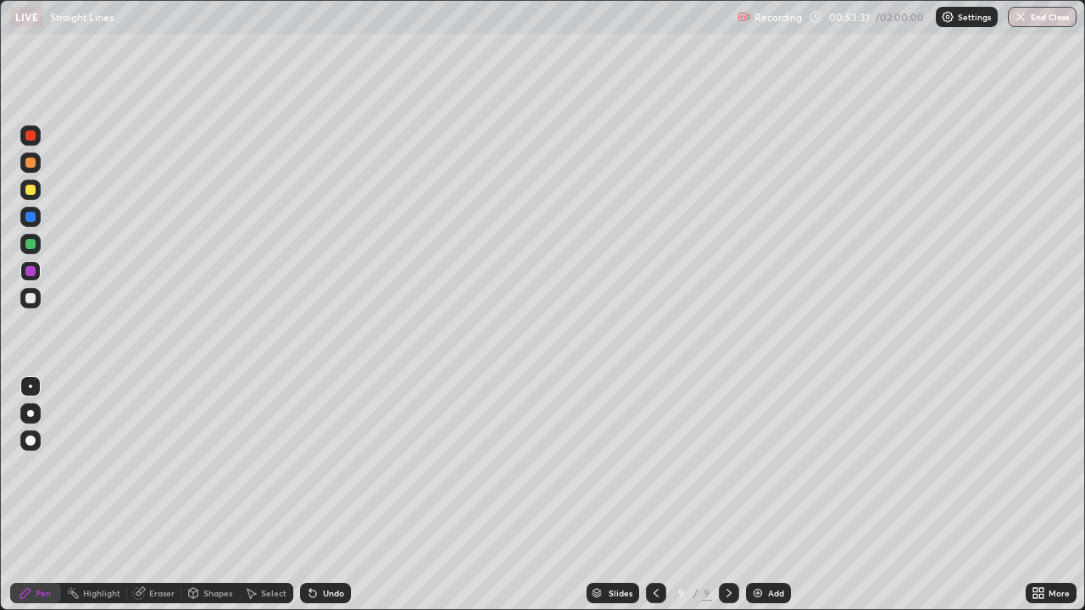
click at [31, 306] on div at bounding box center [30, 298] width 20 height 20
click at [24, 276] on div at bounding box center [30, 271] width 20 height 20
click at [309, 495] on icon at bounding box center [310, 590] width 2 height 2
click at [320, 495] on div "Undo" at bounding box center [325, 593] width 51 height 20
click at [315, 495] on icon at bounding box center [313, 594] width 14 height 14
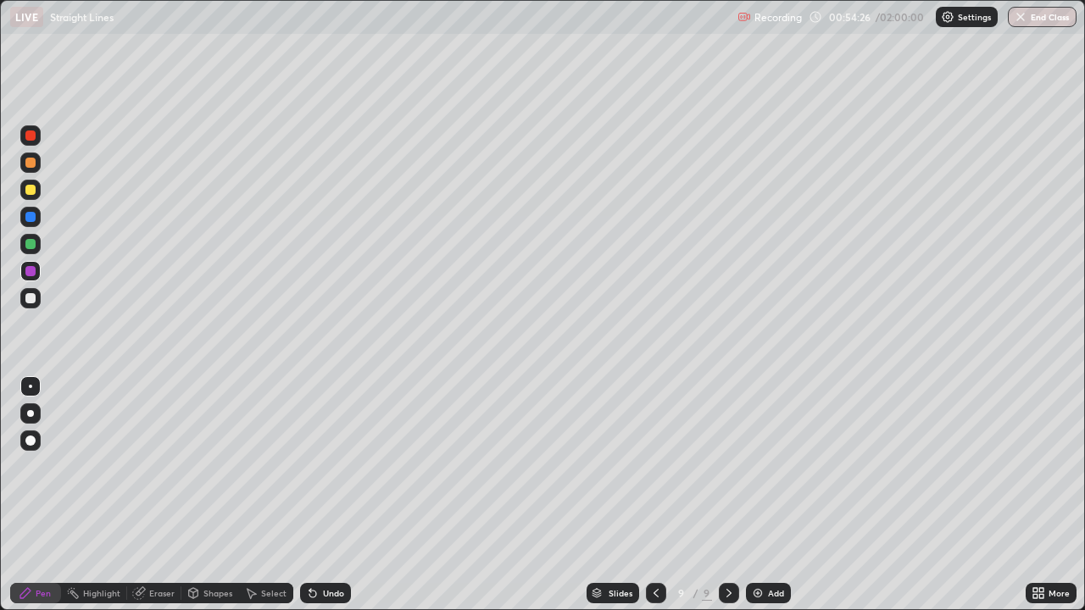
click at [321, 495] on div "Undo" at bounding box center [325, 593] width 51 height 20
click at [323, 495] on div "Undo" at bounding box center [322, 593] width 58 height 34
click at [323, 495] on div "Undo" at bounding box center [325, 593] width 51 height 20
click at [324, 495] on div "Undo" at bounding box center [325, 593] width 51 height 20
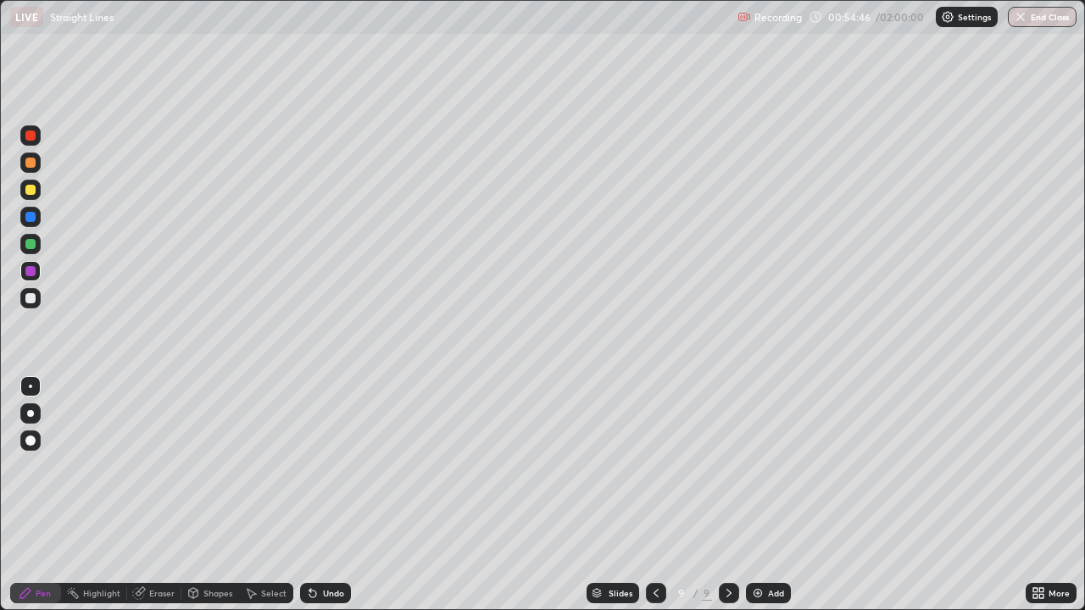
click at [28, 246] on div at bounding box center [30, 244] width 10 height 10
click at [646, 495] on div at bounding box center [656, 593] width 20 height 20
click at [654, 495] on icon at bounding box center [656, 594] width 14 height 14
click at [650, 495] on div at bounding box center [656, 593] width 20 height 20
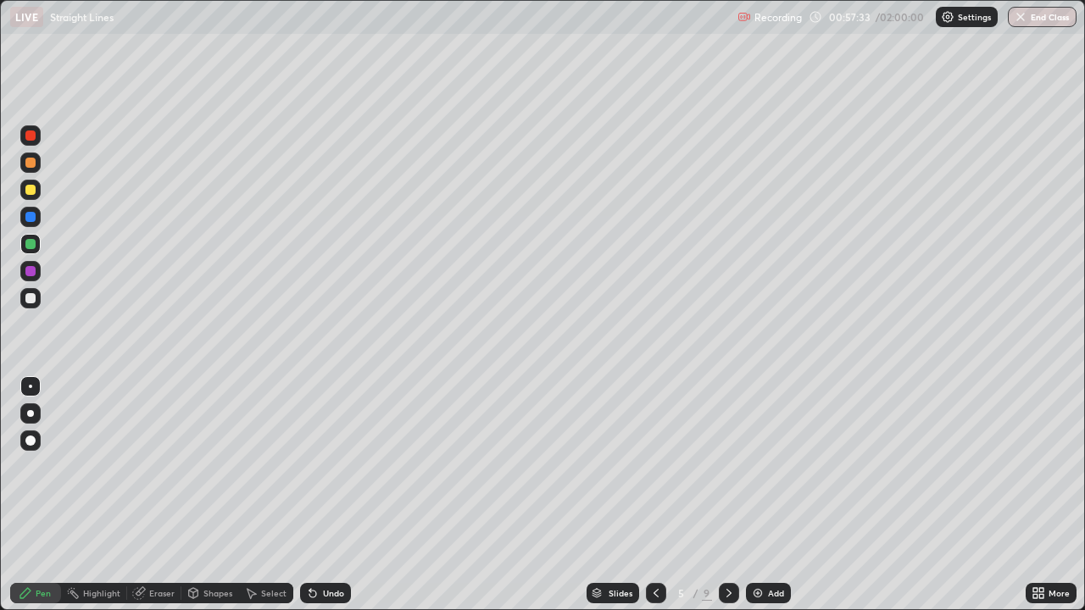
click at [727, 495] on icon at bounding box center [729, 594] width 14 height 14
click at [726, 495] on icon at bounding box center [729, 594] width 14 height 14
click at [727, 495] on icon at bounding box center [729, 594] width 14 height 14
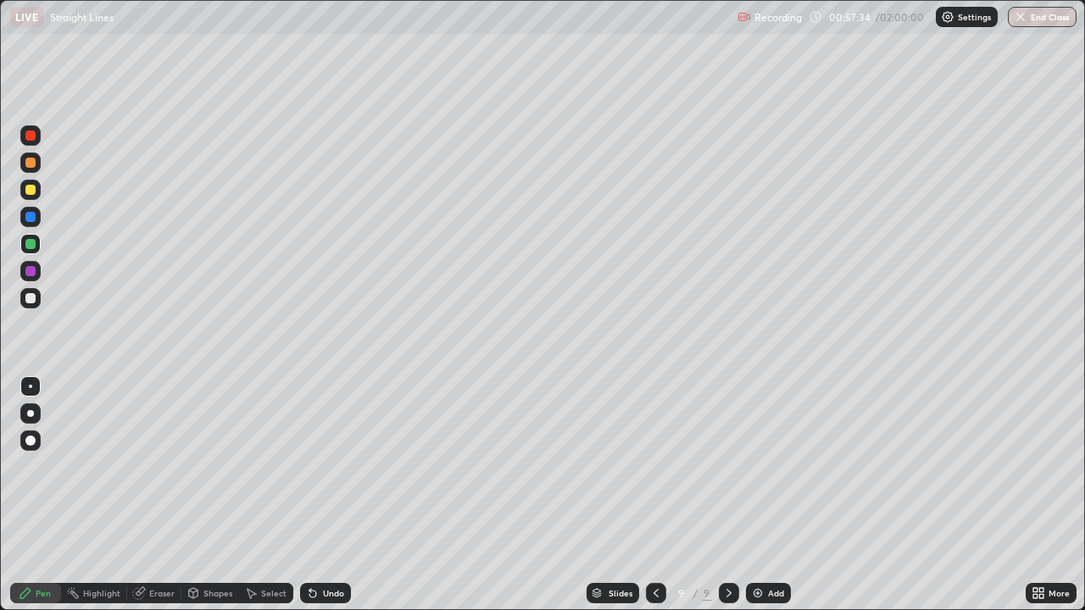
click at [719, 495] on div at bounding box center [729, 593] width 20 height 20
click at [782, 495] on div "Add" at bounding box center [776, 593] width 16 height 8
click at [31, 301] on div at bounding box center [30, 298] width 10 height 10
click at [32, 190] on div at bounding box center [30, 190] width 10 height 10
click at [661, 495] on div at bounding box center [655, 593] width 20 height 20
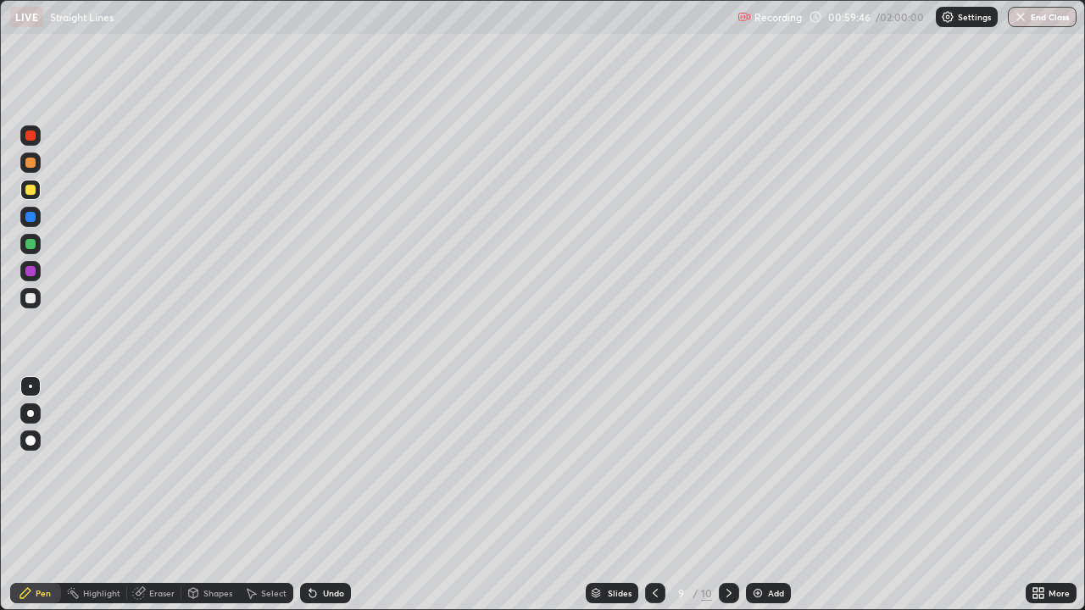
click at [727, 495] on icon at bounding box center [729, 594] width 14 height 14
click at [33, 244] on div at bounding box center [30, 244] width 10 height 10
click at [328, 495] on div "Undo" at bounding box center [333, 593] width 21 height 8
click at [323, 495] on div "Undo" at bounding box center [333, 593] width 21 height 8
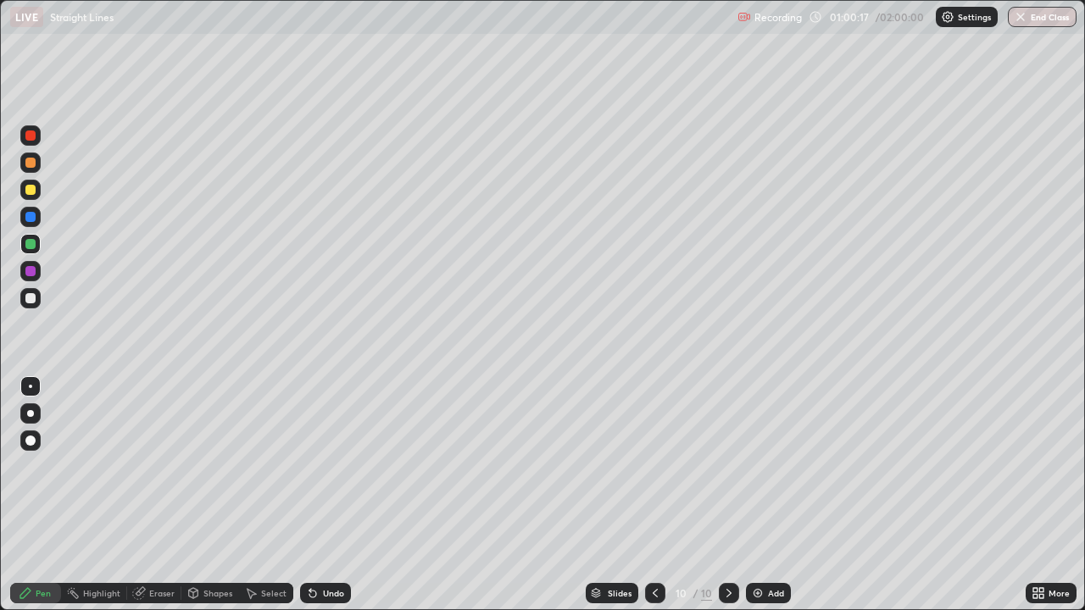
click at [320, 495] on div "Undo" at bounding box center [325, 593] width 51 height 20
click at [776, 495] on div "Add" at bounding box center [776, 593] width 16 height 8
click at [31, 194] on div at bounding box center [30, 190] width 10 height 10
click at [315, 495] on icon at bounding box center [313, 594] width 14 height 14
click at [31, 272] on div at bounding box center [30, 271] width 10 height 10
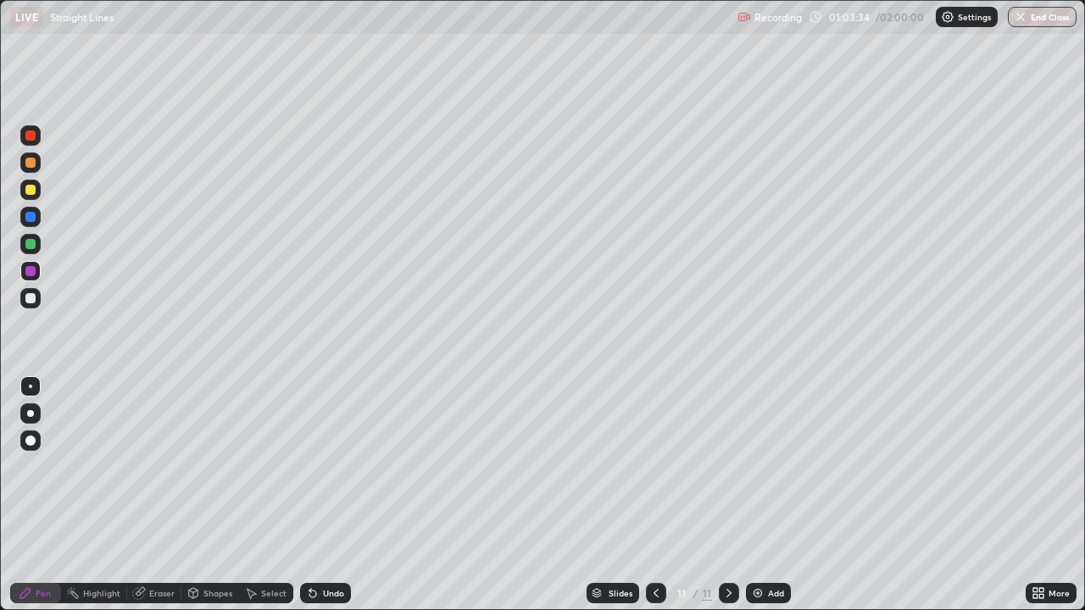
click at [32, 298] on div at bounding box center [30, 298] width 10 height 10
click at [30, 273] on div at bounding box center [30, 271] width 10 height 10
click at [32, 192] on div at bounding box center [30, 190] width 10 height 10
click at [757, 495] on img at bounding box center [758, 594] width 14 height 14
click at [31, 164] on div at bounding box center [30, 163] width 10 height 10
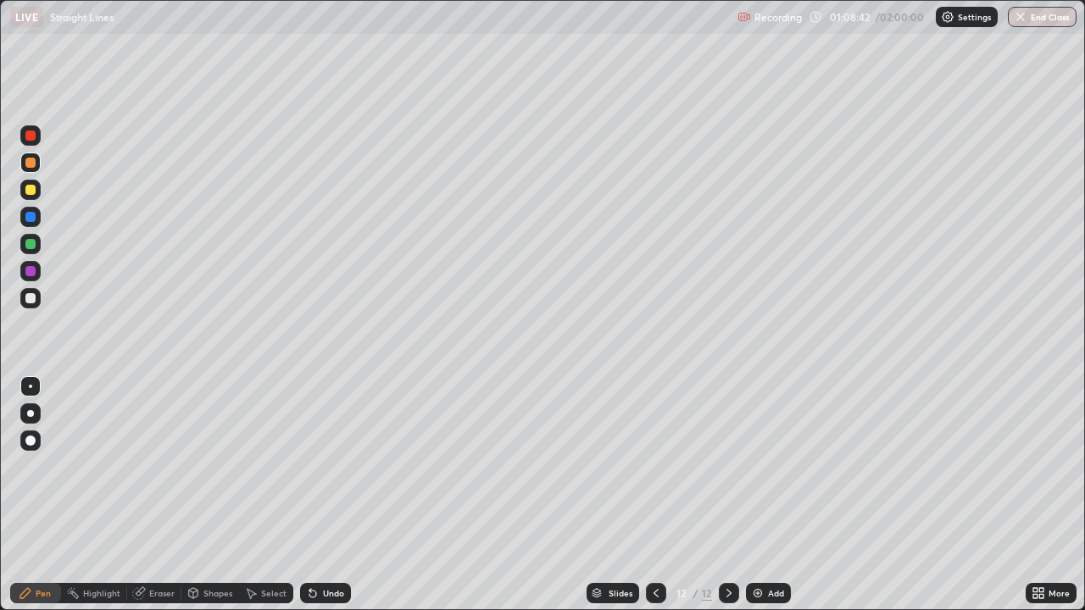
click at [654, 495] on icon at bounding box center [656, 594] width 14 height 14
click at [725, 495] on icon at bounding box center [729, 594] width 14 height 14
click at [32, 295] on div at bounding box center [30, 298] width 10 height 10
click at [659, 495] on div at bounding box center [656, 593] width 20 height 20
click at [728, 495] on icon at bounding box center [729, 594] width 14 height 14
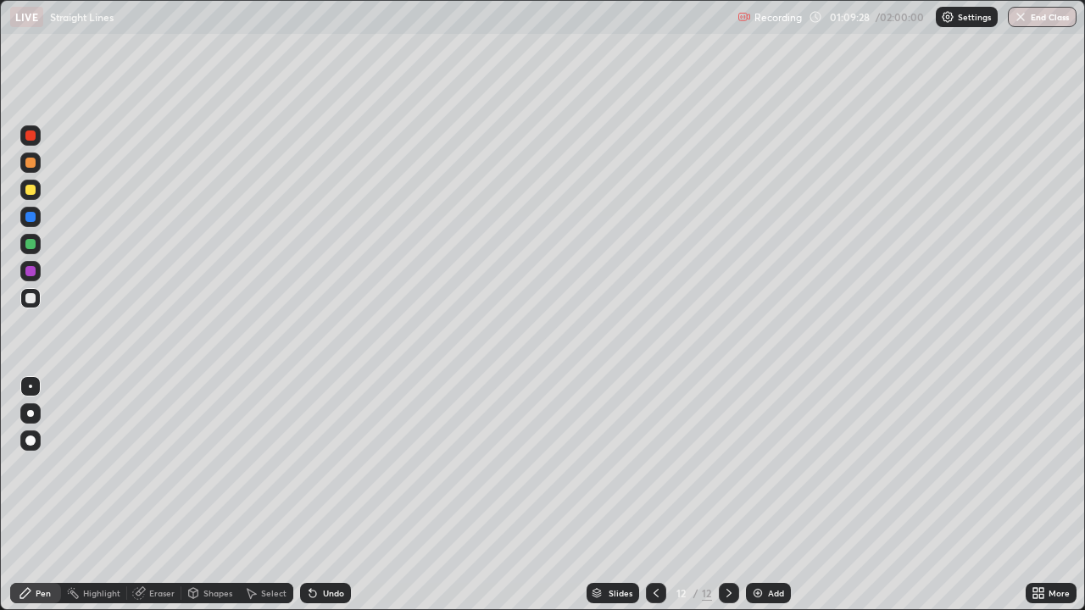
click at [36, 195] on div at bounding box center [30, 190] width 20 height 20
click at [756, 495] on img at bounding box center [758, 594] width 14 height 14
click at [29, 248] on div at bounding box center [30, 244] width 10 height 10
click at [309, 495] on icon at bounding box center [310, 590] width 2 height 2
click at [661, 495] on div at bounding box center [656, 593] width 20 height 20
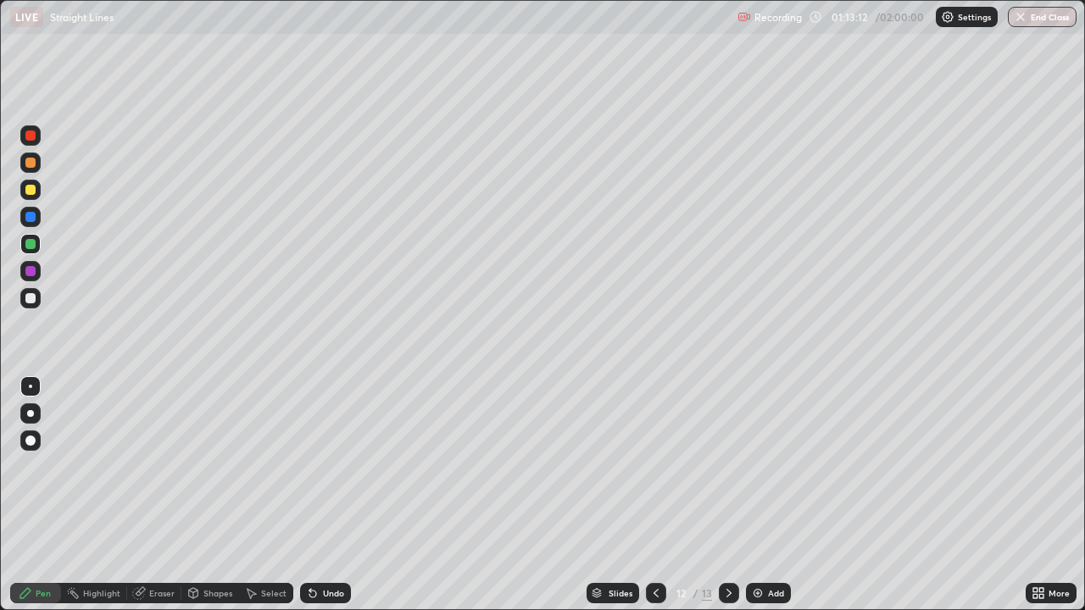
click at [720, 495] on div at bounding box center [729, 593] width 20 height 20
click at [40, 301] on div at bounding box center [30, 298] width 20 height 20
click at [27, 248] on div at bounding box center [30, 244] width 10 height 10
click at [32, 270] on div at bounding box center [30, 271] width 10 height 10
click at [323, 495] on div "Undo" at bounding box center [333, 593] width 21 height 8
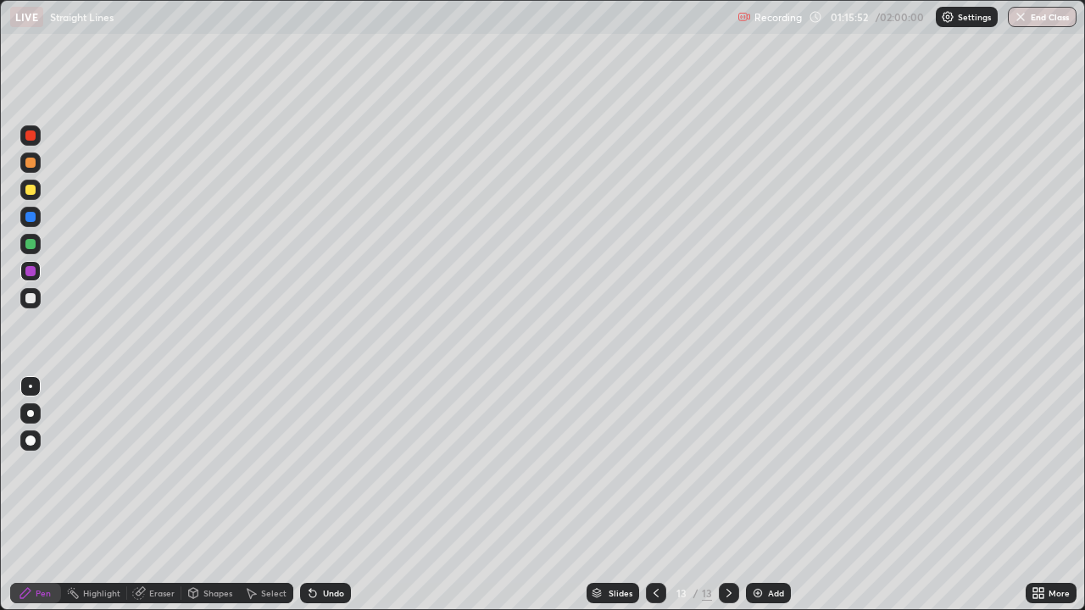
click at [317, 495] on div "Undo" at bounding box center [325, 593] width 51 height 20
click at [319, 495] on div "Undo" at bounding box center [325, 593] width 51 height 20
click at [318, 495] on div "Undo" at bounding box center [325, 593] width 51 height 20
click at [320, 495] on div "Undo" at bounding box center [325, 593] width 51 height 20
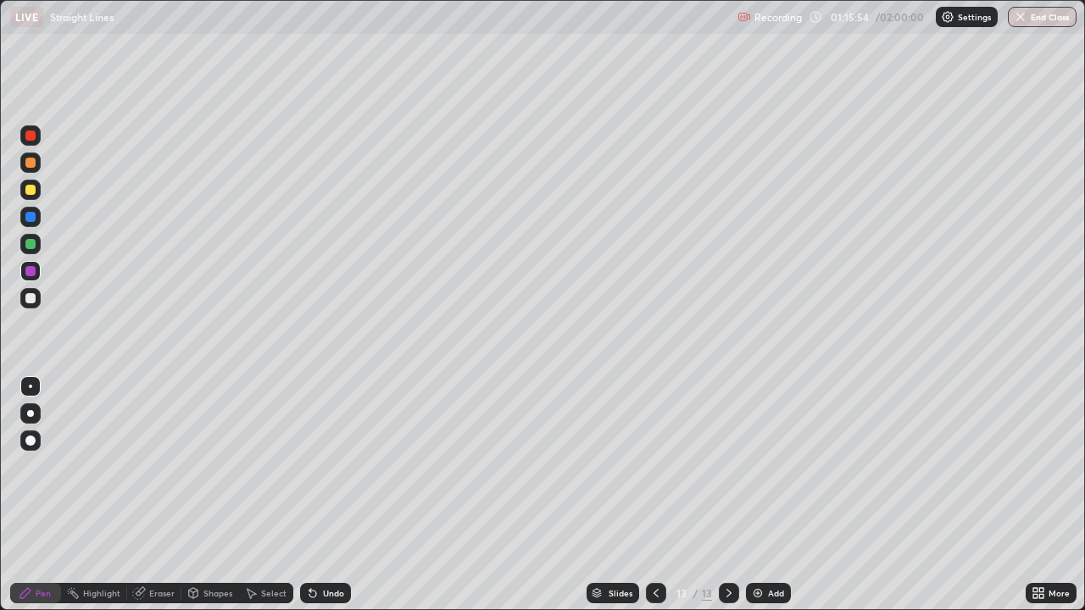
click at [320, 495] on div "Undo" at bounding box center [325, 593] width 51 height 20
click at [765, 495] on div "Add" at bounding box center [768, 593] width 45 height 20
click at [31, 299] on div at bounding box center [30, 298] width 10 height 10
click at [654, 495] on icon at bounding box center [656, 593] width 5 height 8
click at [726, 495] on icon at bounding box center [728, 593] width 5 height 8
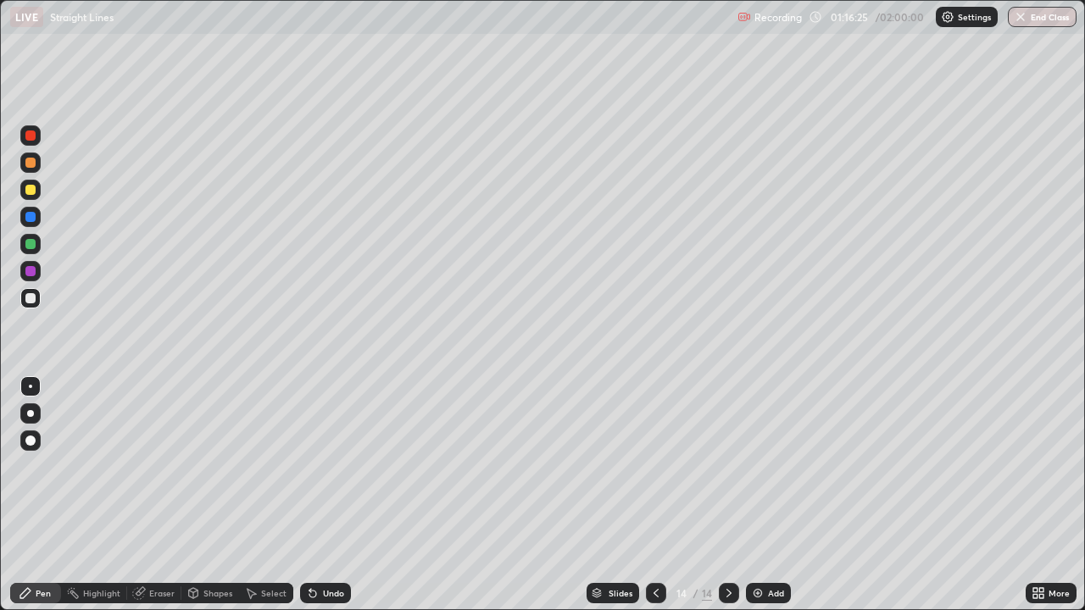
click at [29, 162] on div at bounding box center [30, 163] width 10 height 10
click at [328, 495] on div "Undo" at bounding box center [325, 593] width 51 height 20
click at [331, 495] on div "Undo" at bounding box center [325, 593] width 51 height 20
click at [322, 495] on div "Undo" at bounding box center [325, 593] width 51 height 20
click at [758, 495] on div "Add" at bounding box center [768, 593] width 45 height 20
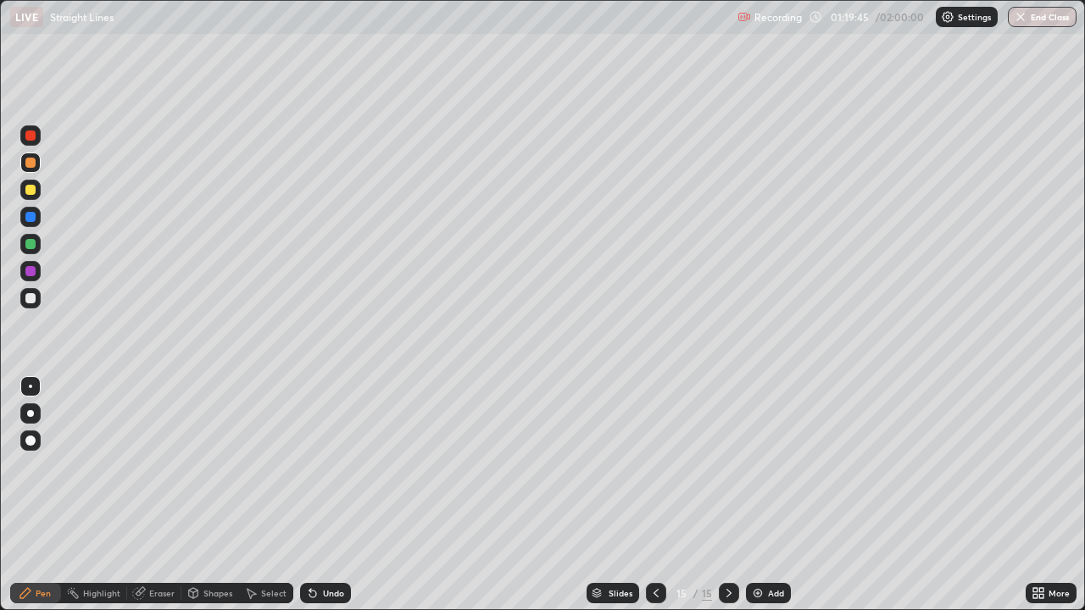
click at [31, 299] on div at bounding box center [30, 298] width 10 height 10
click at [35, 273] on div at bounding box center [30, 271] width 10 height 10
click at [31, 297] on div at bounding box center [30, 298] width 10 height 10
click at [660, 495] on icon at bounding box center [656, 594] width 14 height 14
click at [727, 495] on icon at bounding box center [729, 594] width 14 height 14
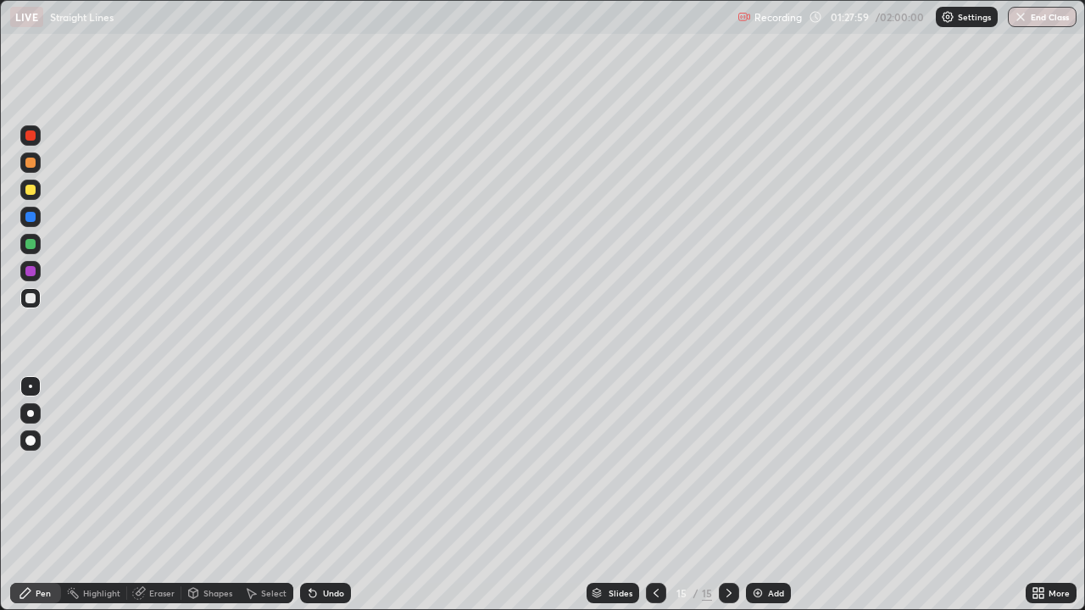
click at [765, 495] on div "Add" at bounding box center [768, 593] width 45 height 20
click at [32, 190] on div at bounding box center [30, 190] width 10 height 10
click at [33, 246] on div at bounding box center [30, 244] width 10 height 10
click at [29, 164] on div at bounding box center [30, 163] width 10 height 10
click at [31, 270] on div at bounding box center [30, 271] width 10 height 10
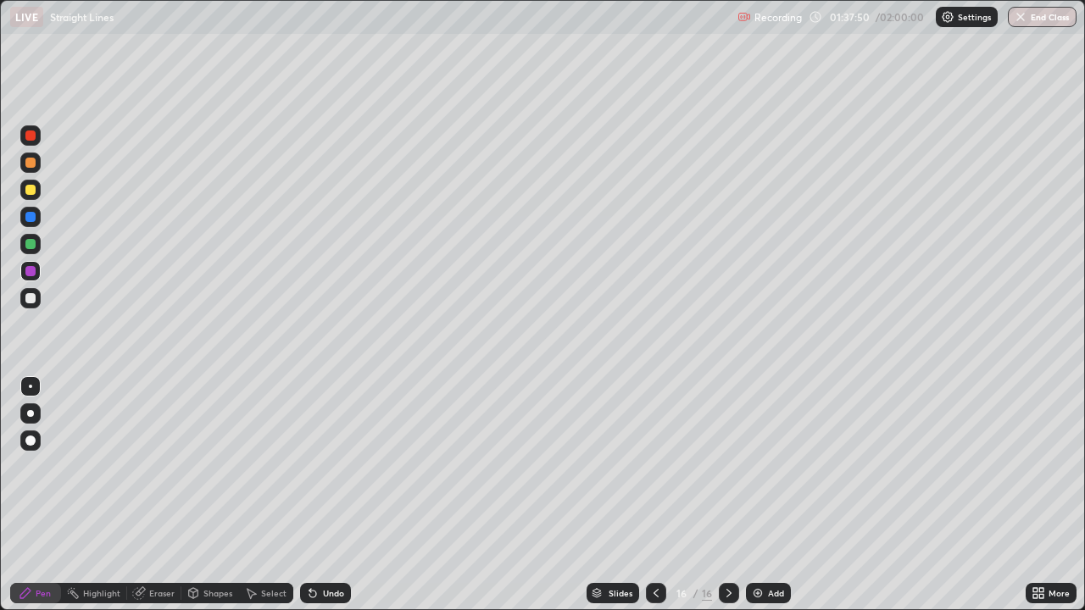
click at [22, 162] on div at bounding box center [30, 163] width 20 height 20
click at [341, 495] on div "Undo" at bounding box center [333, 593] width 21 height 8
click at [316, 495] on icon at bounding box center [313, 594] width 14 height 14
click at [321, 495] on div "Undo" at bounding box center [325, 593] width 51 height 20
click at [326, 495] on div "Undo" at bounding box center [333, 593] width 21 height 8
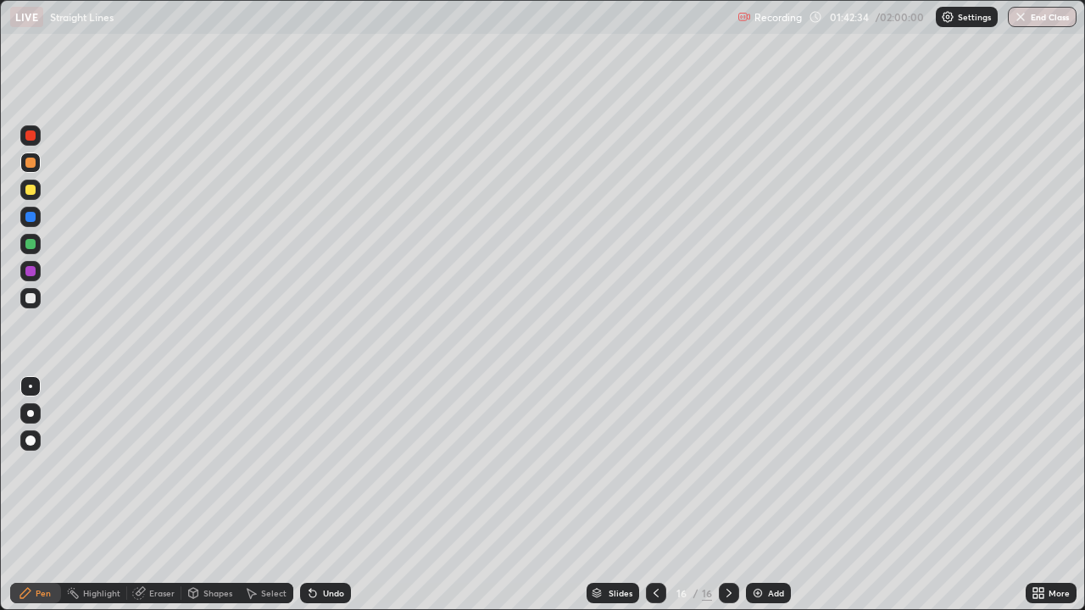
click at [323, 495] on div "Undo" at bounding box center [333, 593] width 21 height 8
click at [331, 495] on div "Undo" at bounding box center [333, 593] width 21 height 8
click at [320, 495] on div "Undo" at bounding box center [325, 593] width 51 height 20
click at [310, 495] on icon at bounding box center [312, 594] width 7 height 7
click at [40, 248] on div at bounding box center [30, 244] width 20 height 20
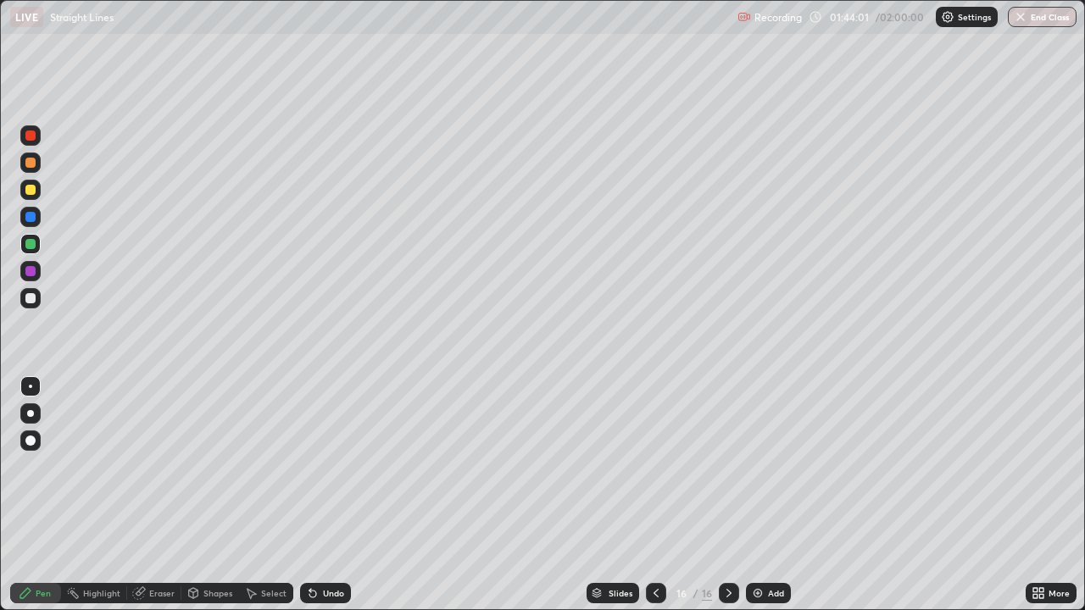
click at [771, 495] on div "Add" at bounding box center [768, 593] width 45 height 20
click at [663, 495] on div at bounding box center [656, 593] width 20 height 20
click at [727, 495] on icon at bounding box center [729, 594] width 14 height 14
click at [654, 495] on icon at bounding box center [656, 594] width 14 height 14
click at [728, 495] on icon at bounding box center [728, 593] width 5 height 8
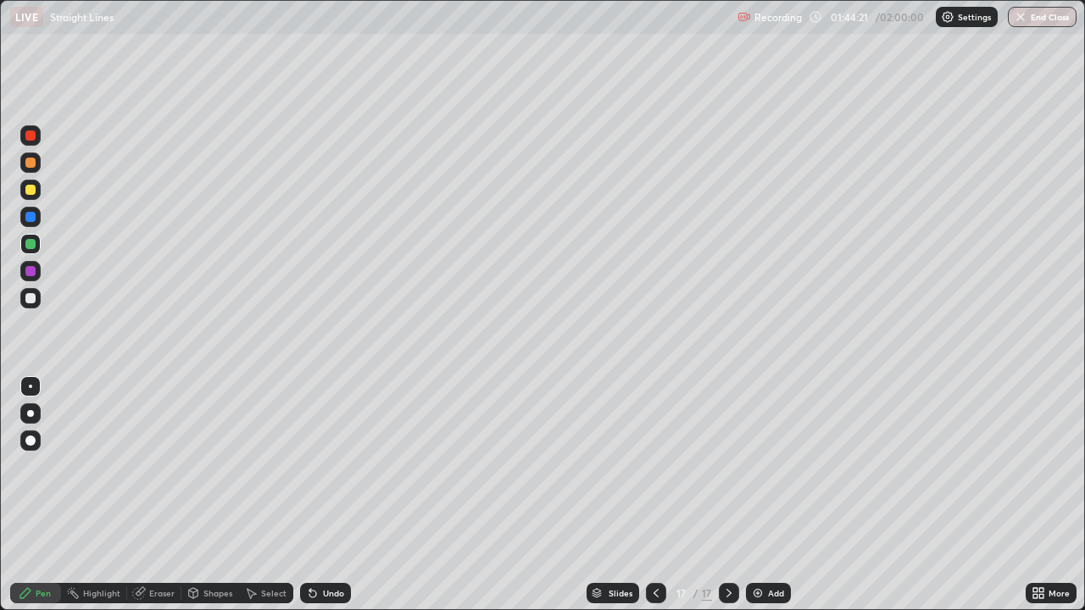
click at [654, 495] on icon at bounding box center [656, 594] width 14 height 14
click at [723, 495] on icon at bounding box center [729, 594] width 14 height 14
click at [31, 164] on div at bounding box center [30, 163] width 10 height 10
click at [653, 495] on icon at bounding box center [656, 594] width 14 height 14
click at [159, 495] on div "Eraser" at bounding box center [154, 593] width 54 height 20
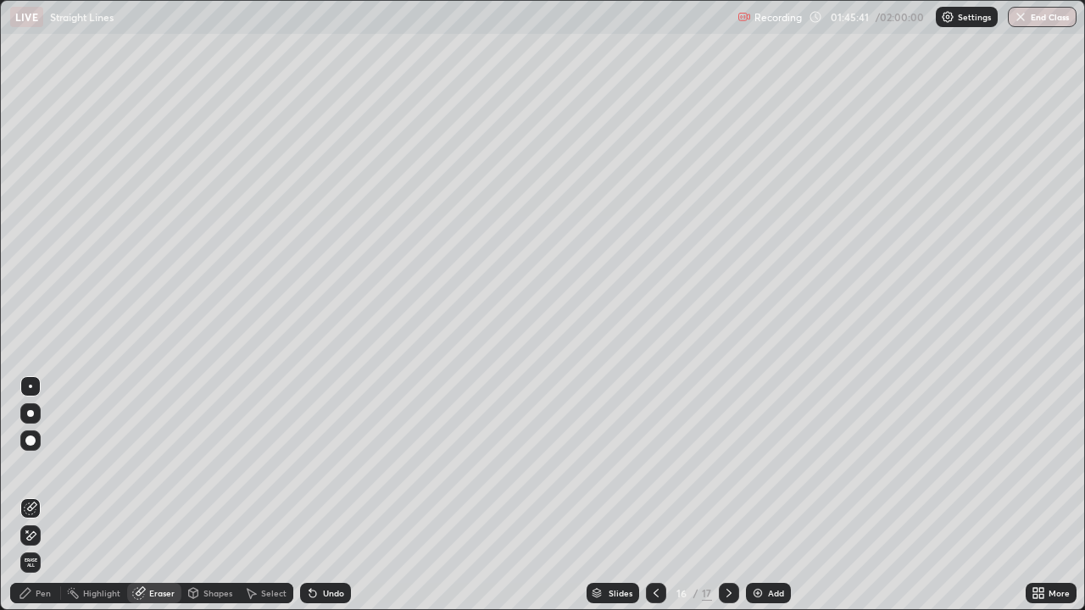
click at [33, 495] on div "Pen" at bounding box center [35, 593] width 51 height 20
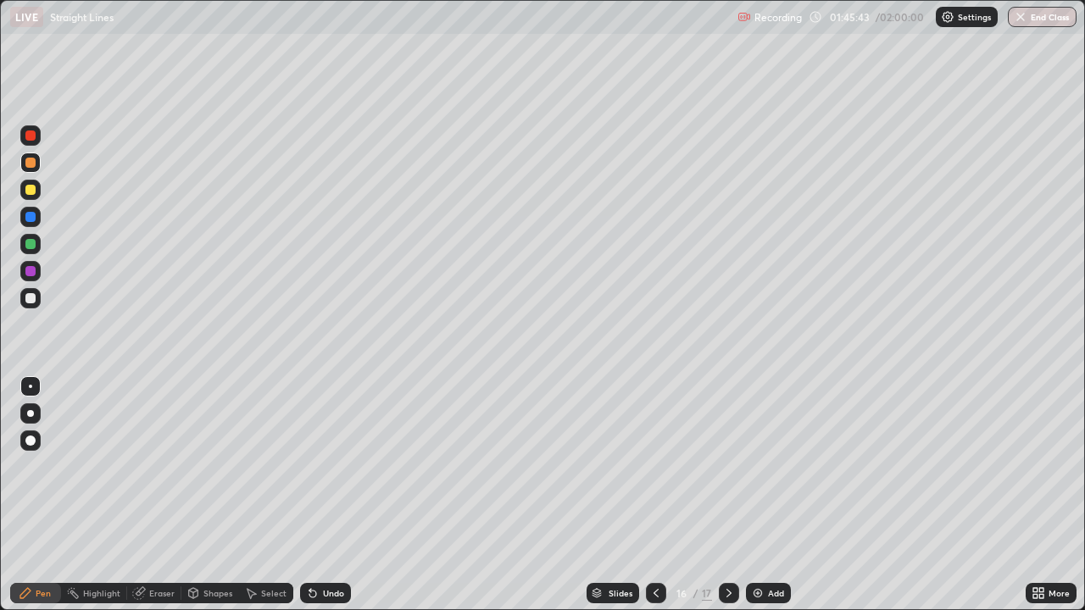
click at [34, 242] on div at bounding box center [30, 244] width 10 height 10
click at [729, 495] on icon at bounding box center [729, 594] width 14 height 14
click at [31, 170] on div at bounding box center [30, 163] width 20 height 20
click at [155, 495] on div "Eraser" at bounding box center [161, 593] width 25 height 8
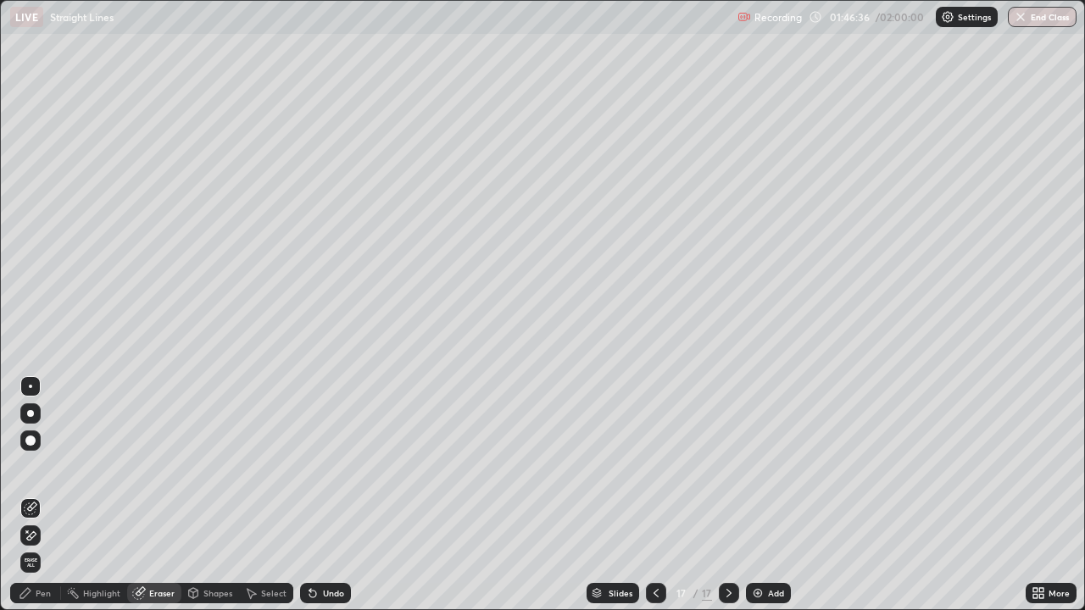
click at [47, 495] on div "Pen" at bounding box center [43, 593] width 15 height 8
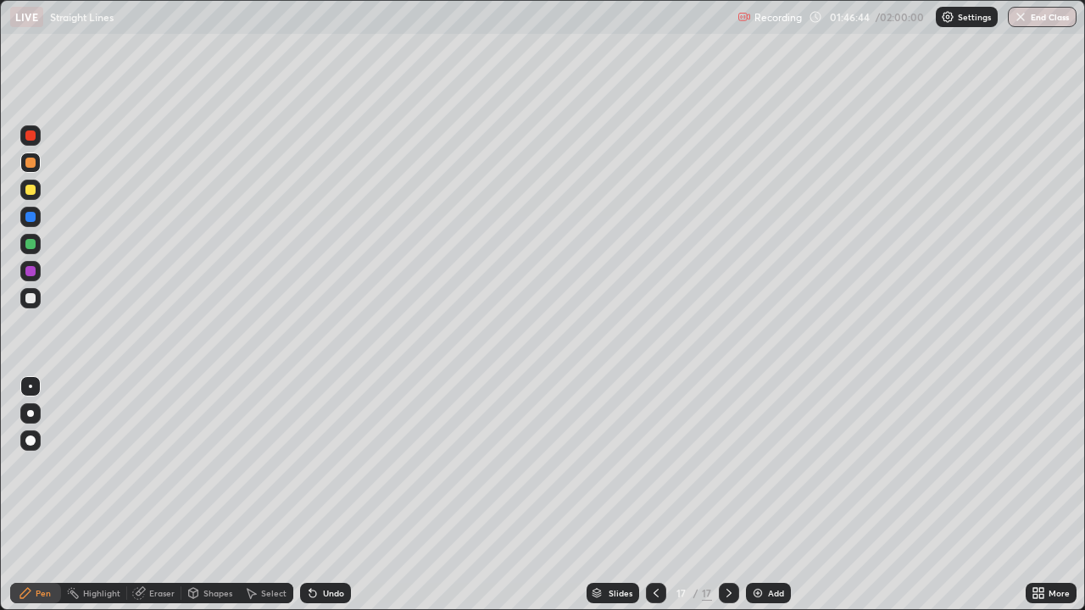
click at [654, 495] on icon at bounding box center [656, 594] width 14 height 14
click at [727, 495] on icon at bounding box center [729, 594] width 14 height 14
click at [654, 495] on icon at bounding box center [656, 594] width 14 height 14
click at [727, 495] on icon at bounding box center [729, 594] width 14 height 14
click at [32, 272] on div at bounding box center [30, 271] width 10 height 10
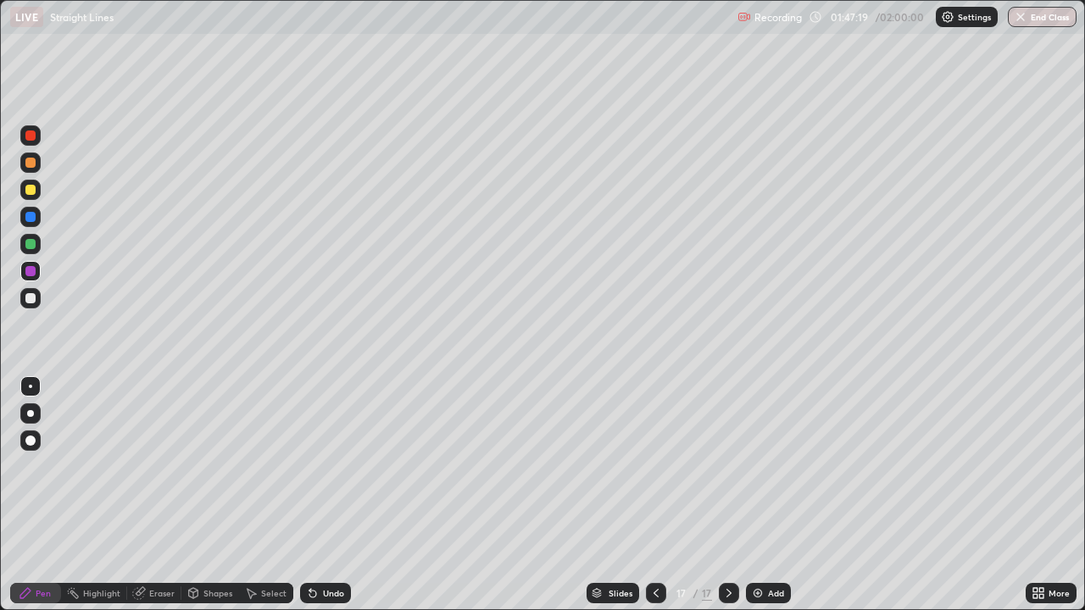
click at [315, 495] on icon at bounding box center [313, 594] width 14 height 14
click at [660, 495] on div at bounding box center [656, 593] width 20 height 20
click at [723, 495] on icon at bounding box center [729, 594] width 14 height 14
click at [1048, 15] on button "End Class" at bounding box center [1042, 17] width 69 height 20
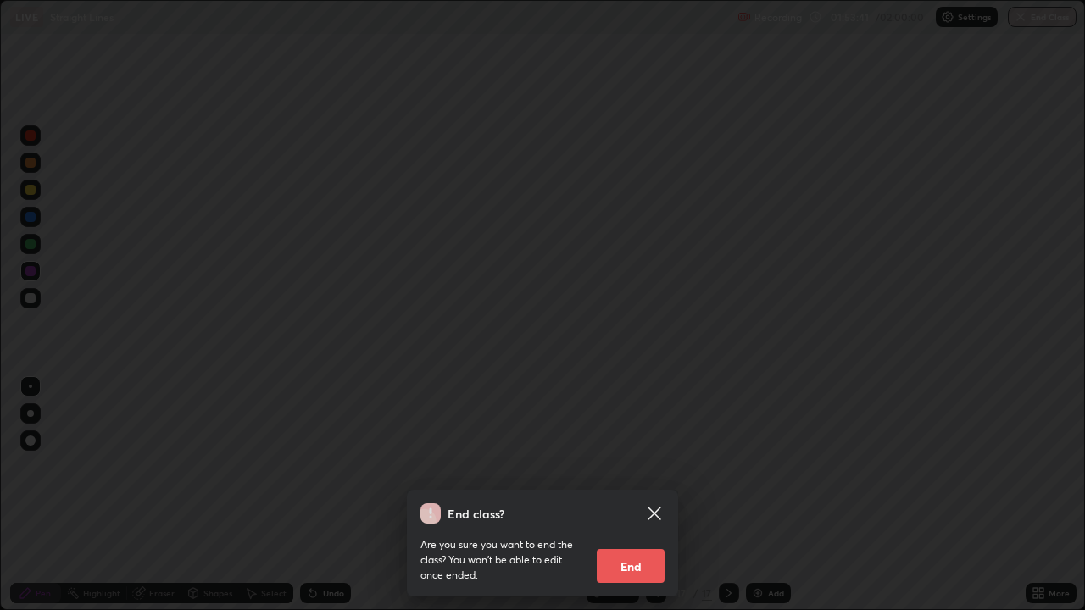
click at [633, 495] on button "End" at bounding box center [631, 566] width 68 height 34
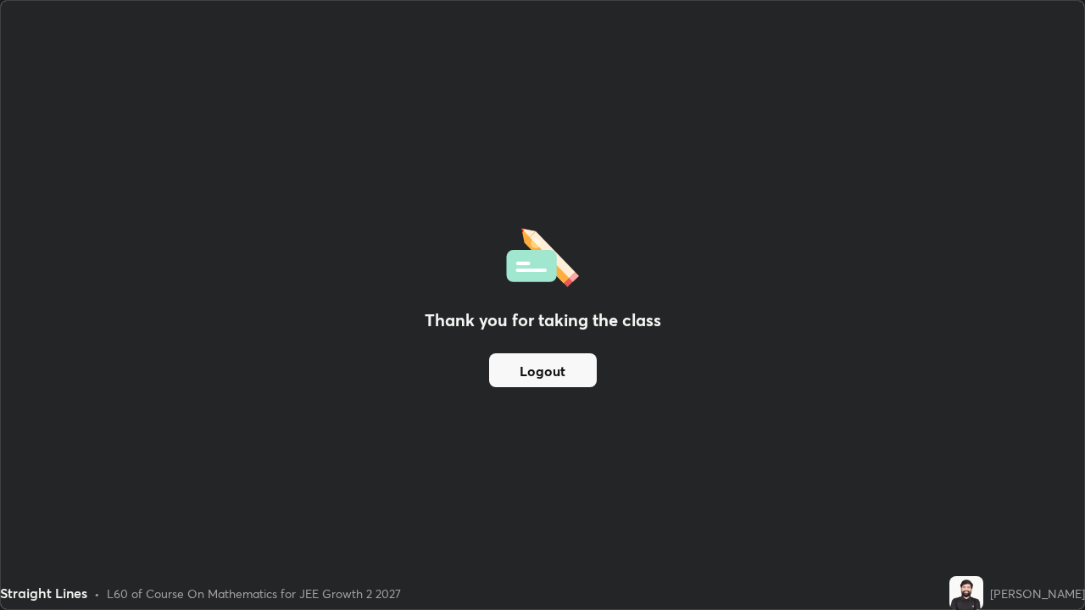
click at [570, 373] on button "Logout" at bounding box center [543, 370] width 108 height 34
